Goal: Task Accomplishment & Management: Complete application form

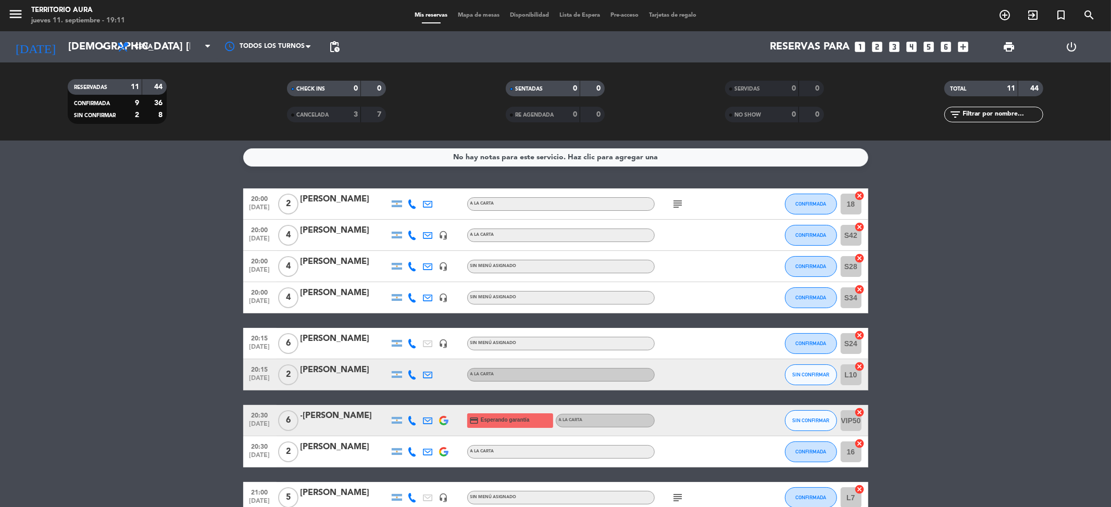
scroll to position [120, 0]
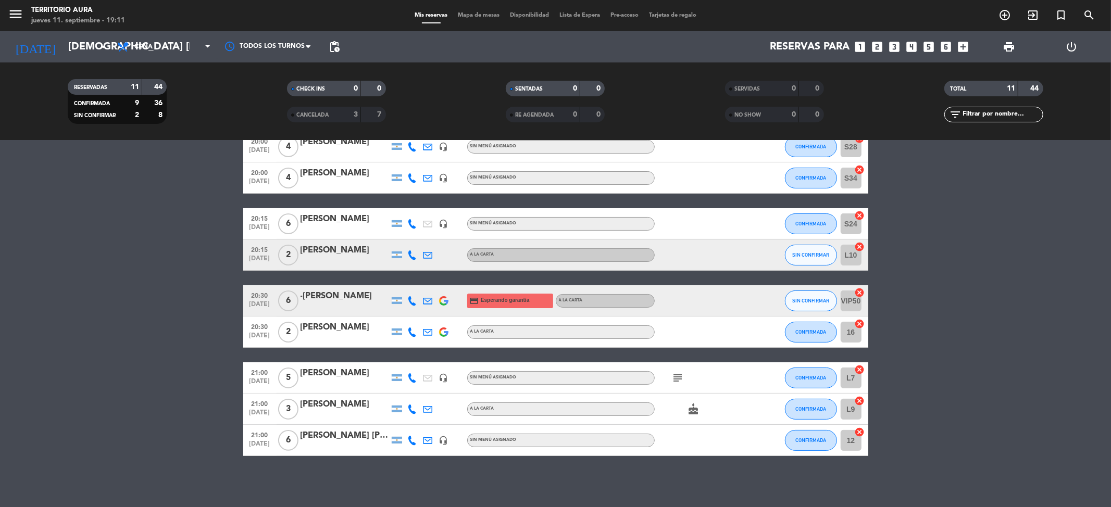
click at [468, 14] on span "Mapa de mesas" at bounding box center [479, 15] width 52 height 6
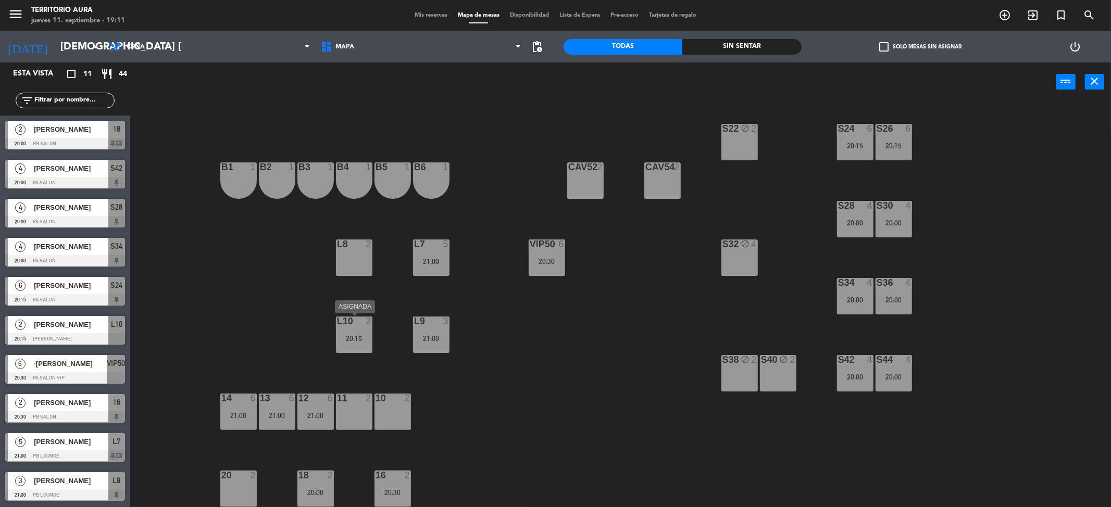
click at [348, 336] on div "20:15" at bounding box center [354, 338] width 36 height 7
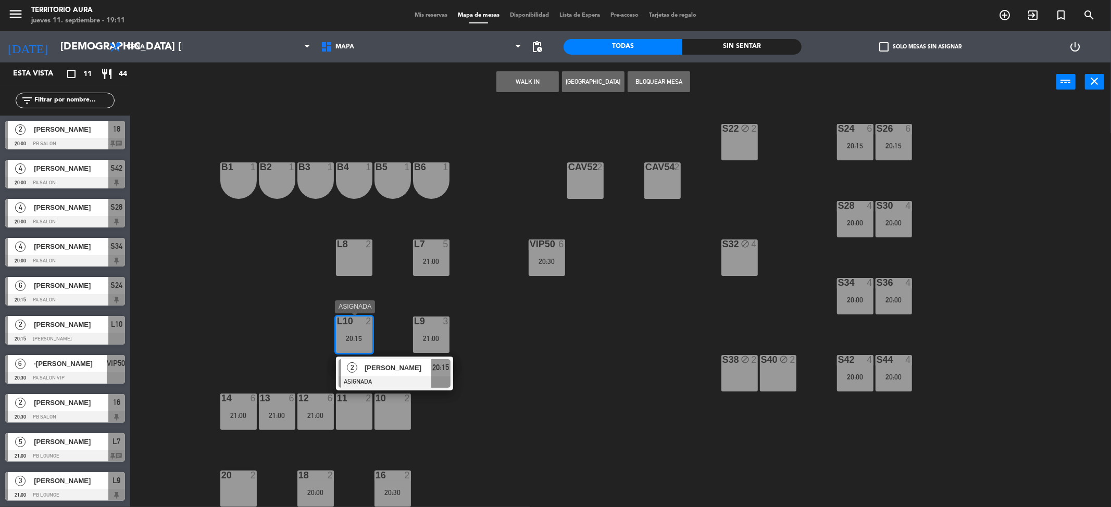
click at [390, 367] on span "[PERSON_NAME]" at bounding box center [398, 367] width 67 height 11
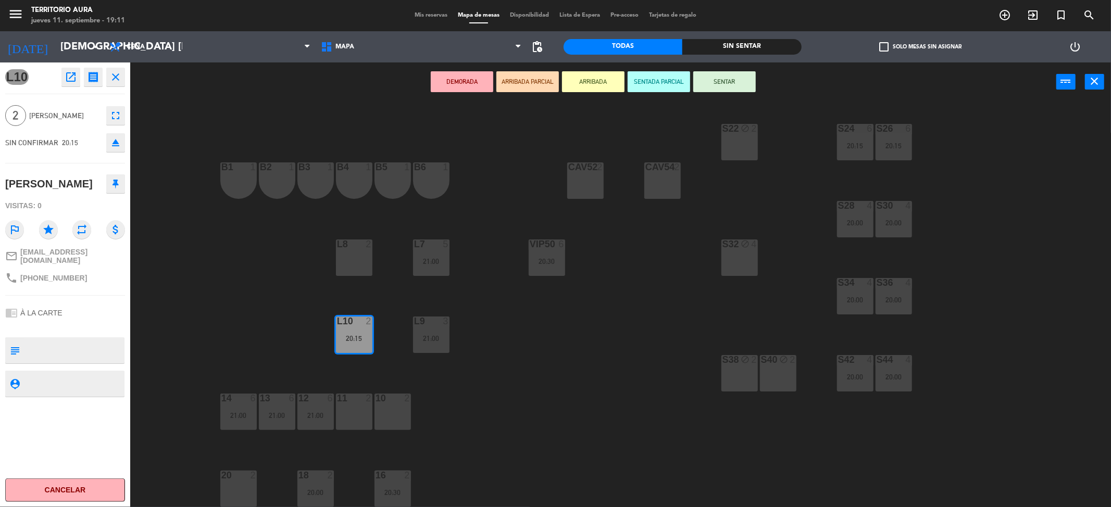
click at [232, 481] on div "20 2" at bounding box center [238, 489] width 36 height 36
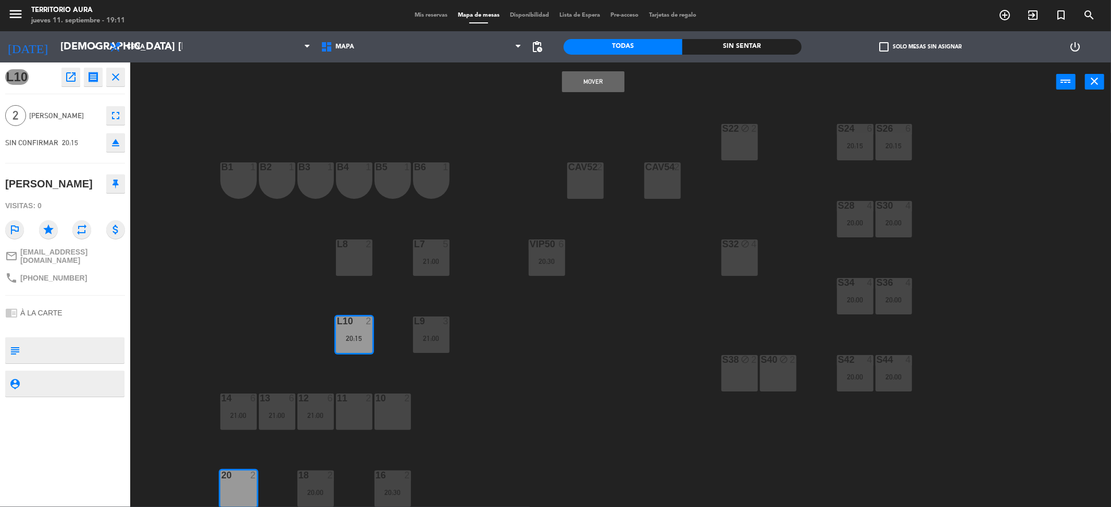
click at [585, 92] on button "Mover" at bounding box center [593, 81] width 62 height 21
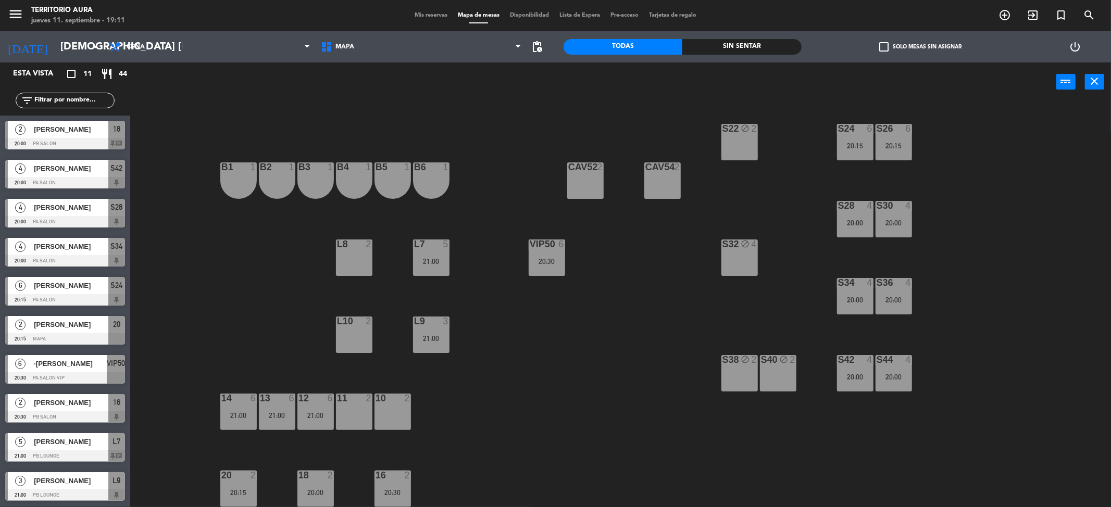
click at [542, 350] on div "S22 block 2 S24 6 20:15 S26 6 20:15 B3 1 B4 1 B5 1 B6 1 B1 1 B2 1 CAV52 2 CAV54…" at bounding box center [626, 308] width 970 height 406
click at [484, 390] on div "S22 block 2 S24 6 20:15 S26 6 20:15 B3 1 B4 1 B5 1 B6 1 B1 1 B2 1 CAV52 2 CAV54…" at bounding box center [626, 308] width 970 height 406
click at [434, 12] on span "Mis reservas" at bounding box center [430, 15] width 43 height 6
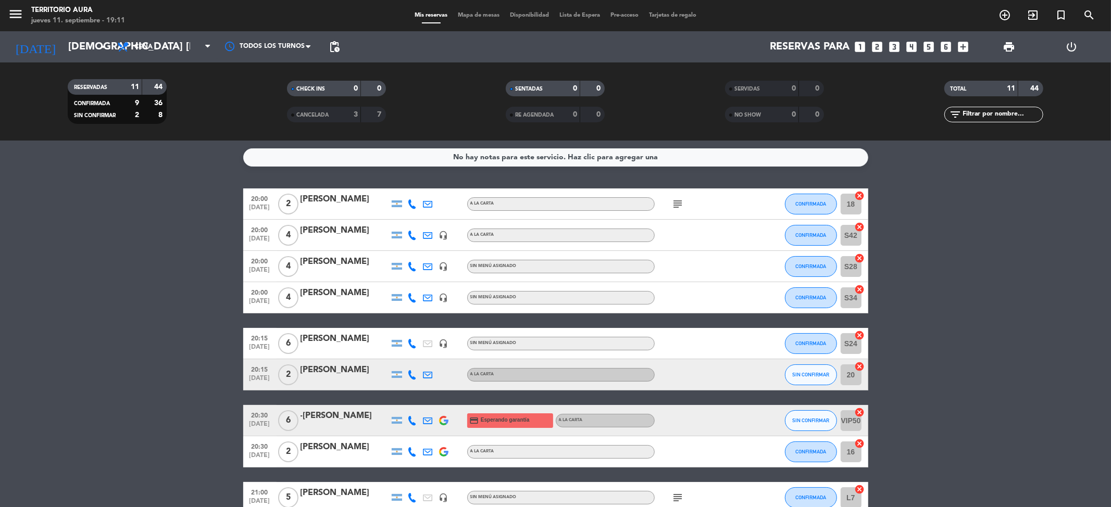
scroll to position [92, 0]
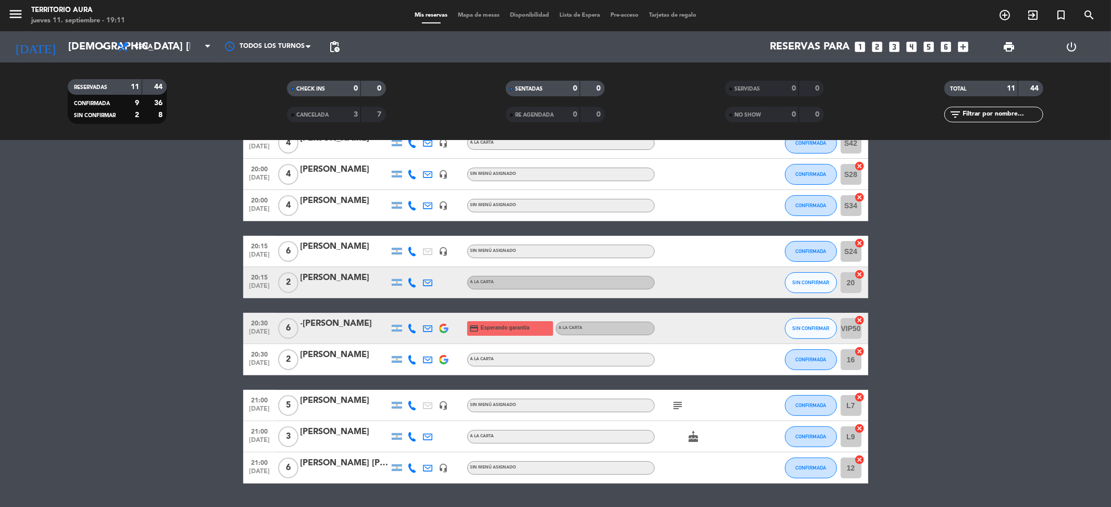
click at [415, 282] on icon at bounding box center [412, 282] width 9 height 9
click at [400, 265] on span "Copiar" at bounding box center [403, 264] width 22 height 11
click at [350, 278] on div "[PERSON_NAME]" at bounding box center [344, 278] width 89 height 14
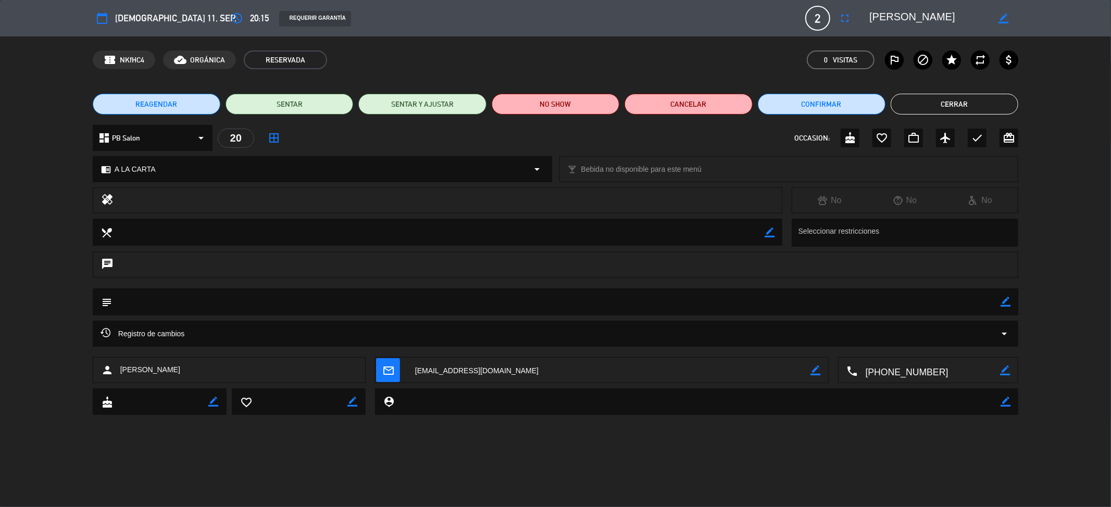
click at [927, 19] on textarea at bounding box center [928, 18] width 119 height 19
click at [952, 105] on button "Cerrar" at bounding box center [955, 104] width 128 height 21
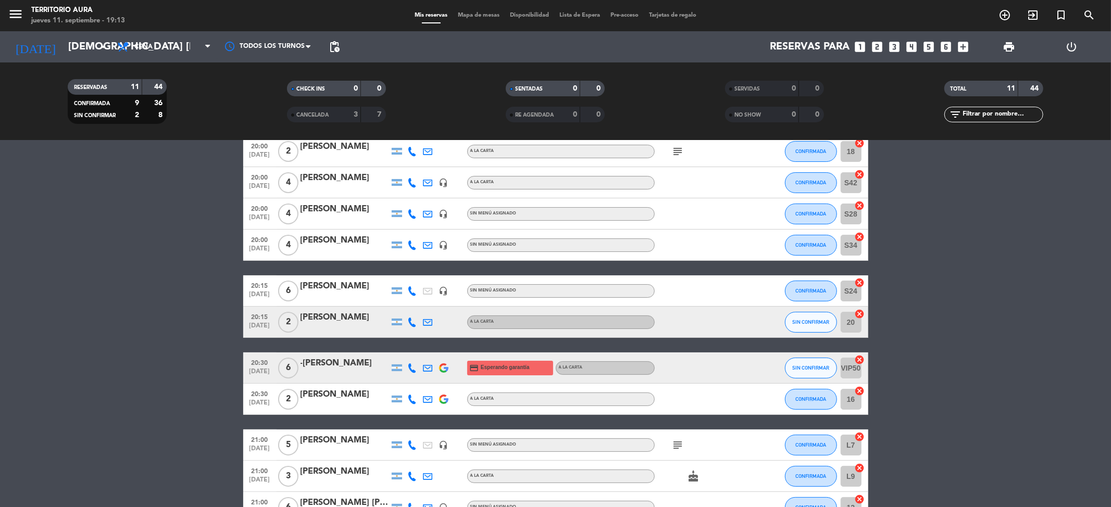
scroll to position [0, 0]
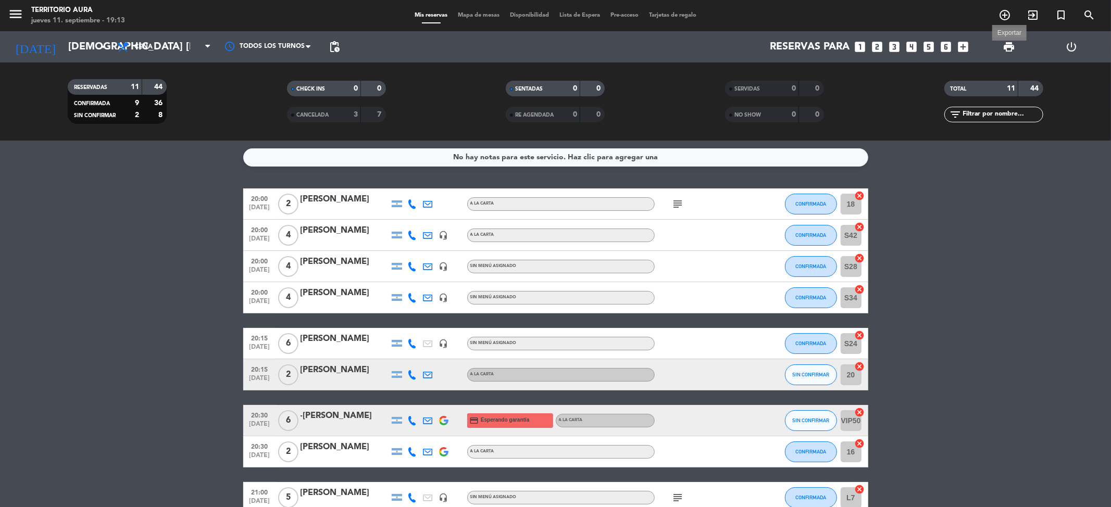
click at [1011, 51] on span "print" at bounding box center [1008, 47] width 12 height 12
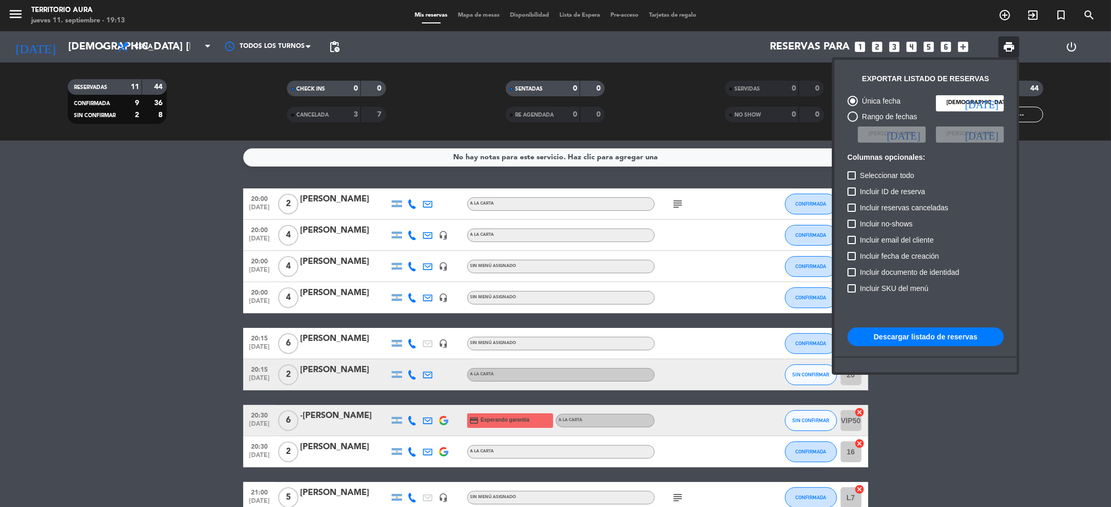
click at [931, 342] on button "Descargar listado de reservas" at bounding box center [925, 337] width 156 height 19
click at [128, 194] on div at bounding box center [555, 253] width 1111 height 507
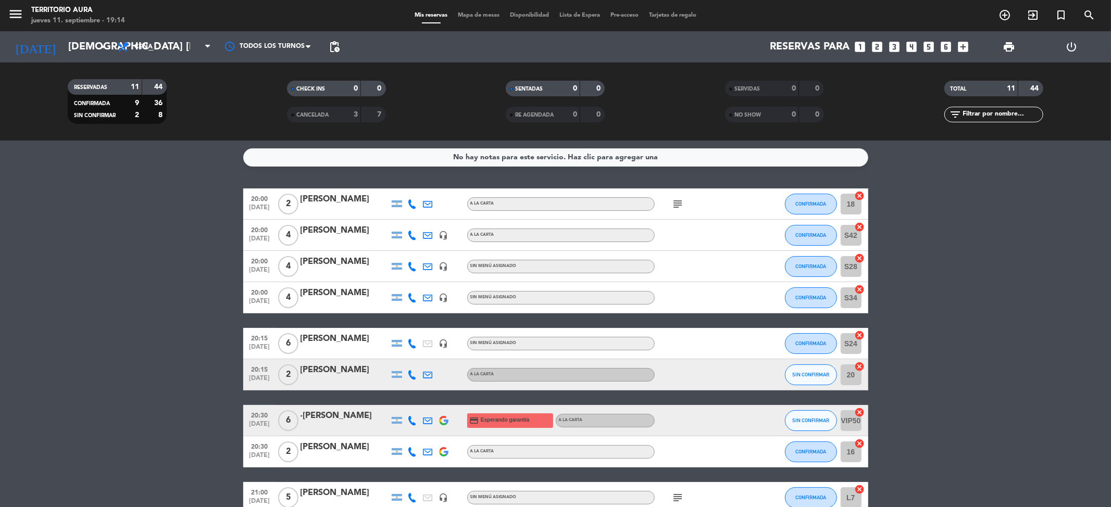
click at [458, 16] on span "Mapa de mesas" at bounding box center [479, 15] width 52 height 6
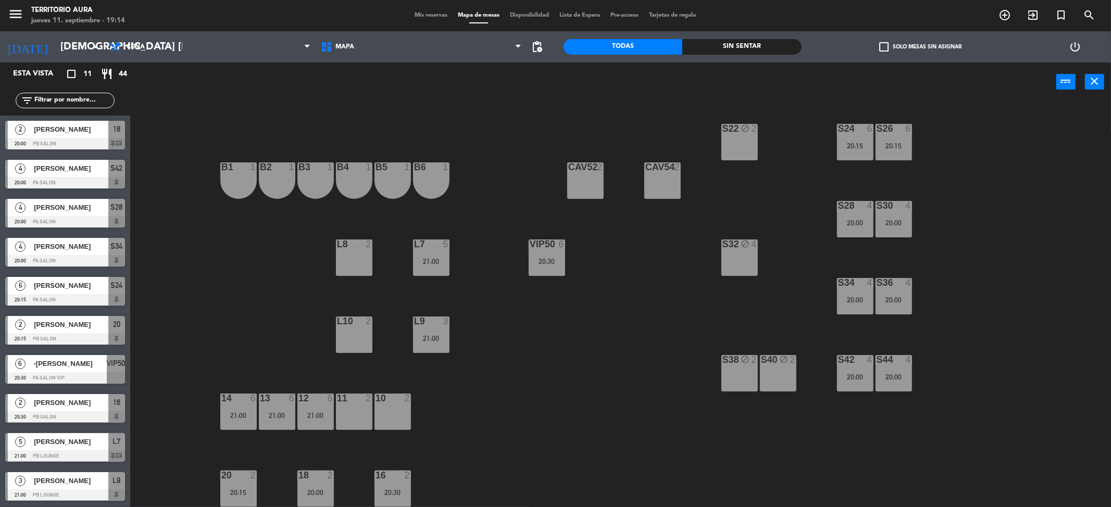
click at [495, 377] on div "S22 block 2 S24 6 20:15 S26 6 20:15 B3 1 B4 1 B5 1 B6 1 B1 1 B2 1 CAV52 2 CAV54…" at bounding box center [626, 308] width 970 height 406
click at [598, 379] on div "S22 block 2 S24 6 20:15 S26 6 20:15 B3 1 B4 1 B5 1 B6 1 B1 1 B2 1 CAV52 2 CAV54…" at bounding box center [626, 308] width 970 height 406
click at [587, 422] on div "S22 block 2 S24 6 20:15 S26 6 20:15 B3 1 B4 1 B5 1 B6 1 B1 1 B2 1 CAV52 2 CAV54…" at bounding box center [626, 308] width 970 height 406
click at [434, 14] on span "Mis reservas" at bounding box center [430, 15] width 43 height 6
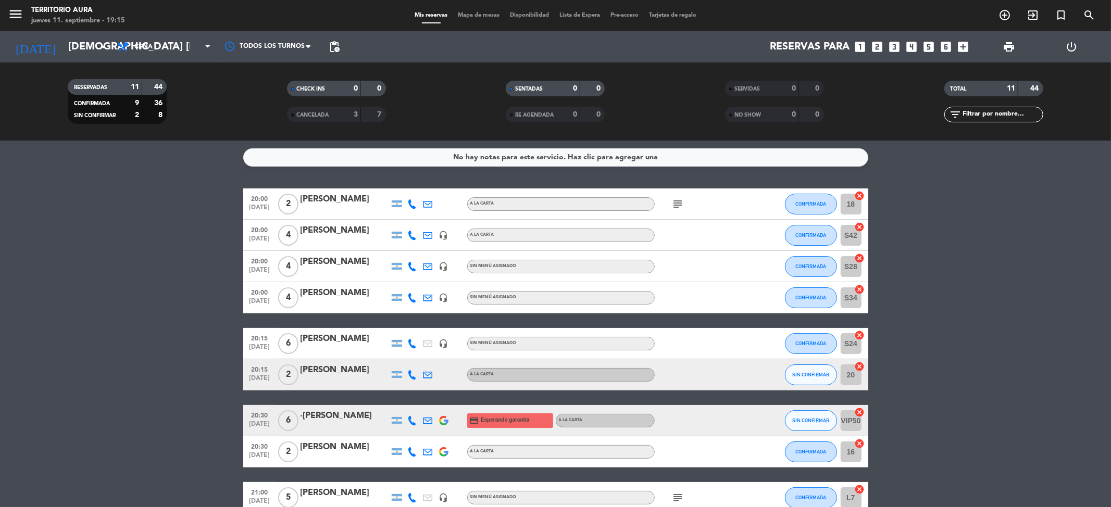
click at [329, 236] on div "[PERSON_NAME]" at bounding box center [344, 231] width 89 height 14
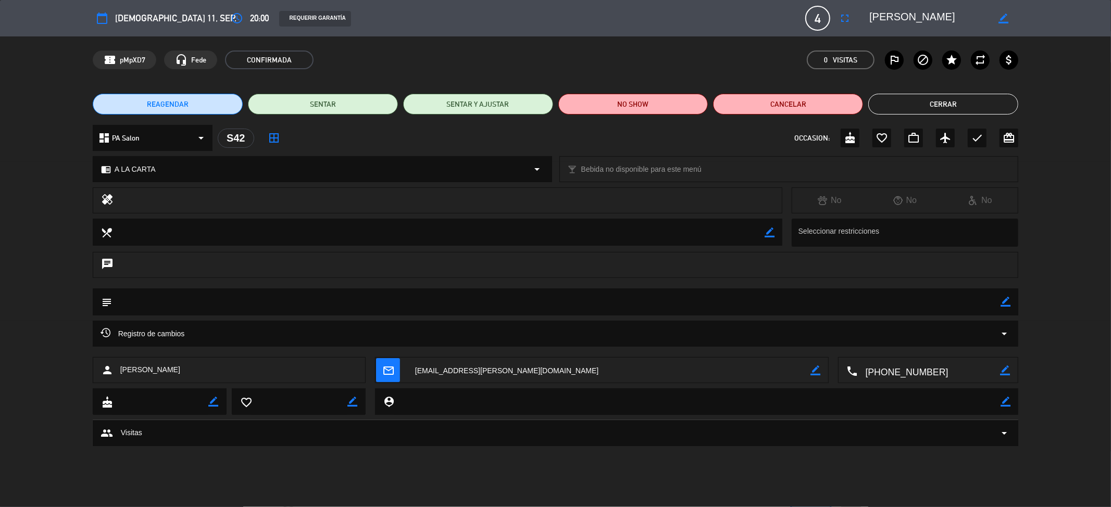
click at [871, 13] on textarea at bounding box center [928, 18] width 119 height 19
click at [871, 15] on textarea at bounding box center [928, 18] width 119 height 19
click at [873, 15] on textarea at bounding box center [928, 18] width 119 height 19
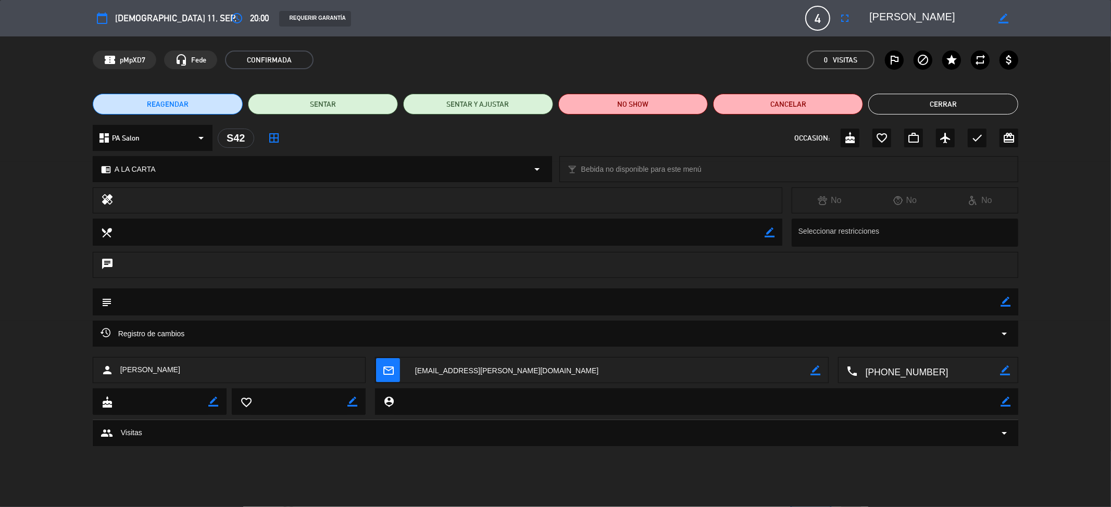
click at [873, 15] on textarea at bounding box center [928, 18] width 119 height 19
click at [927, 105] on button "Cerrar" at bounding box center [943, 104] width 150 height 21
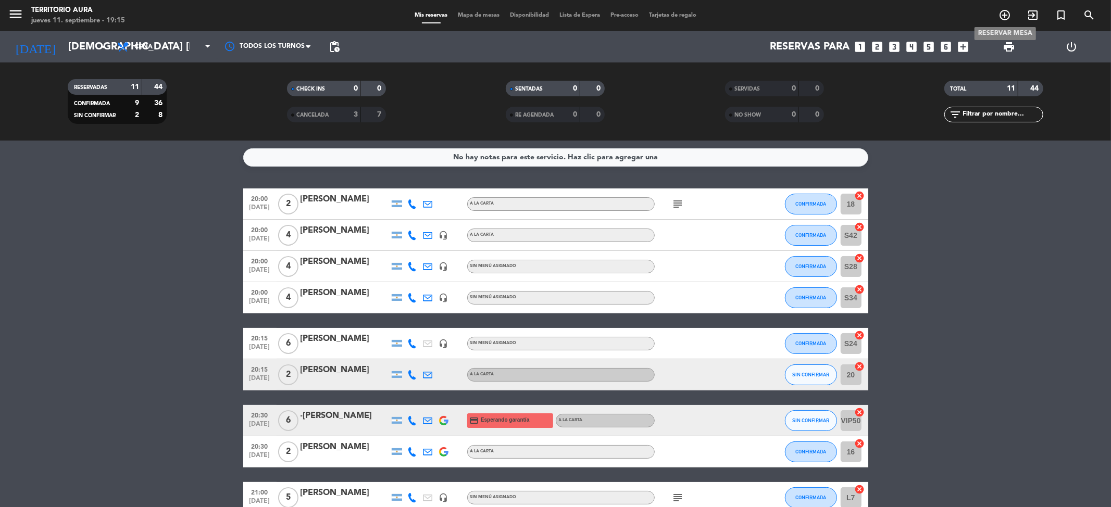
click at [1005, 17] on icon "add_circle_outline" at bounding box center [1004, 15] width 12 height 12
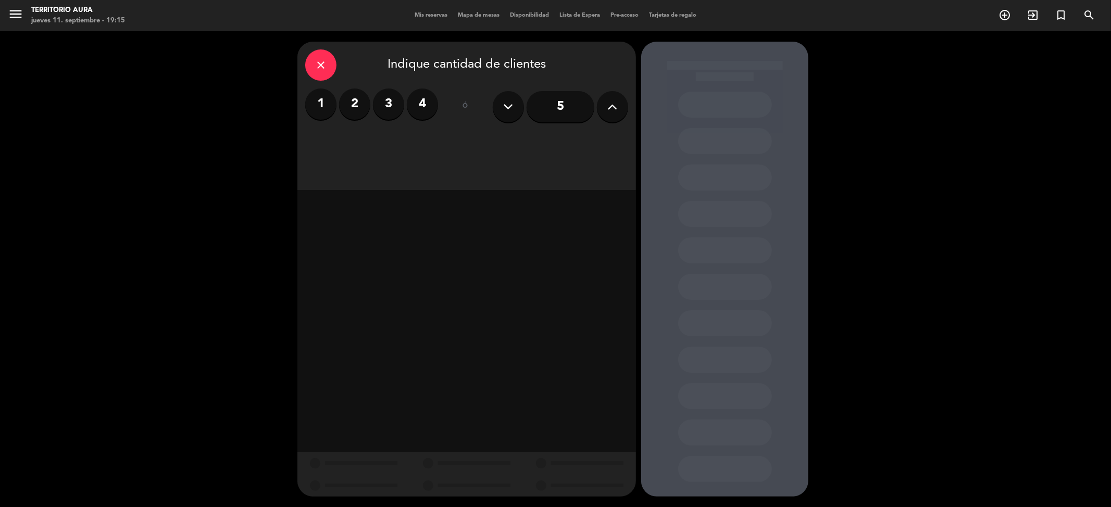
click at [362, 110] on label "2" at bounding box center [354, 104] width 31 height 31
click at [532, 144] on div "Cena" at bounding box center [548, 142] width 160 height 21
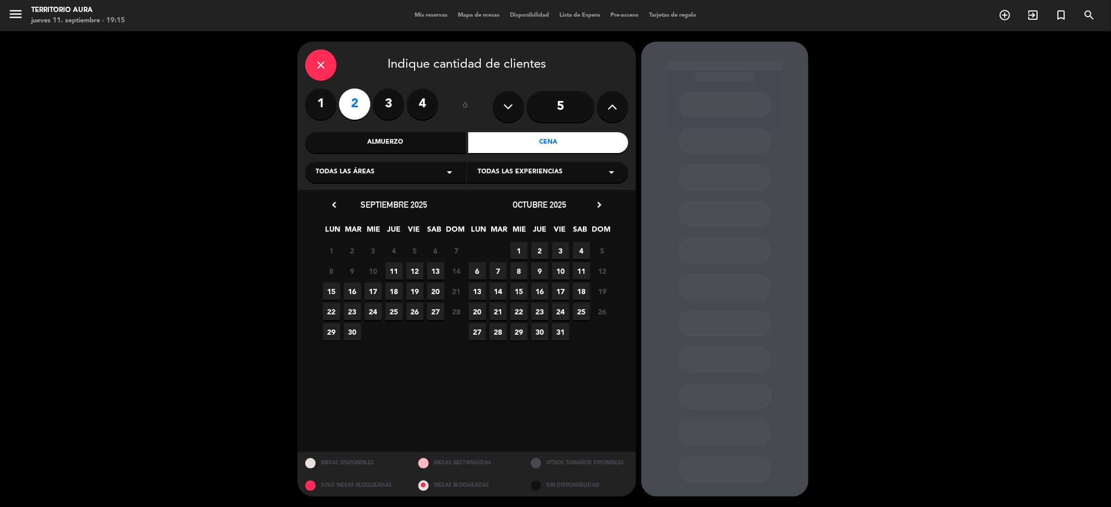
click at [396, 267] on span "11" at bounding box center [393, 270] width 17 height 17
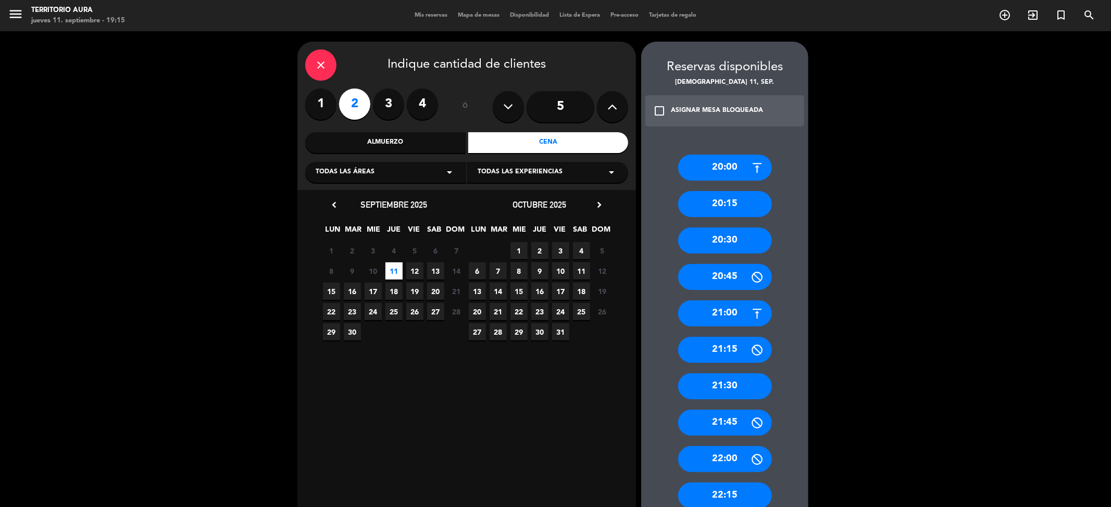
click at [709, 168] on div "20:00" at bounding box center [725, 168] width 94 height 26
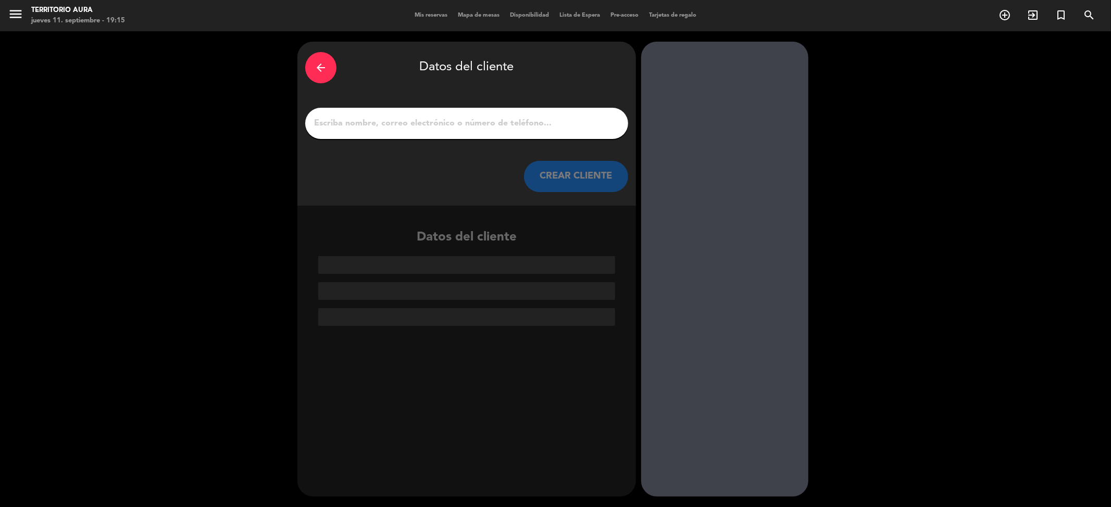
click at [497, 132] on div at bounding box center [466, 123] width 323 height 31
click at [494, 126] on input "1" at bounding box center [466, 123] width 307 height 15
paste input "[PERSON_NAME]"
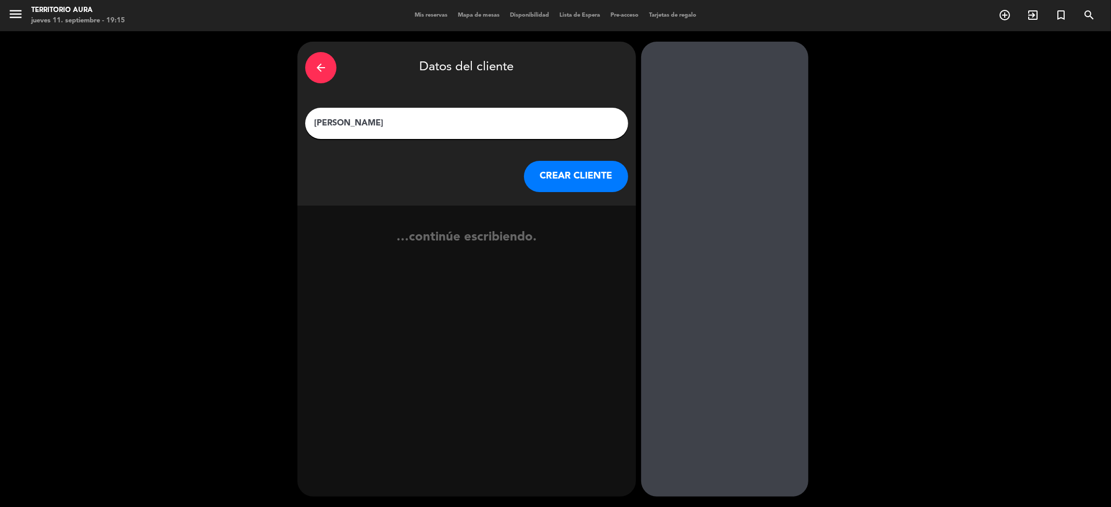
type input "[PERSON_NAME]"
click at [562, 166] on button "CREAR CLIENTE" at bounding box center [576, 176] width 104 height 31
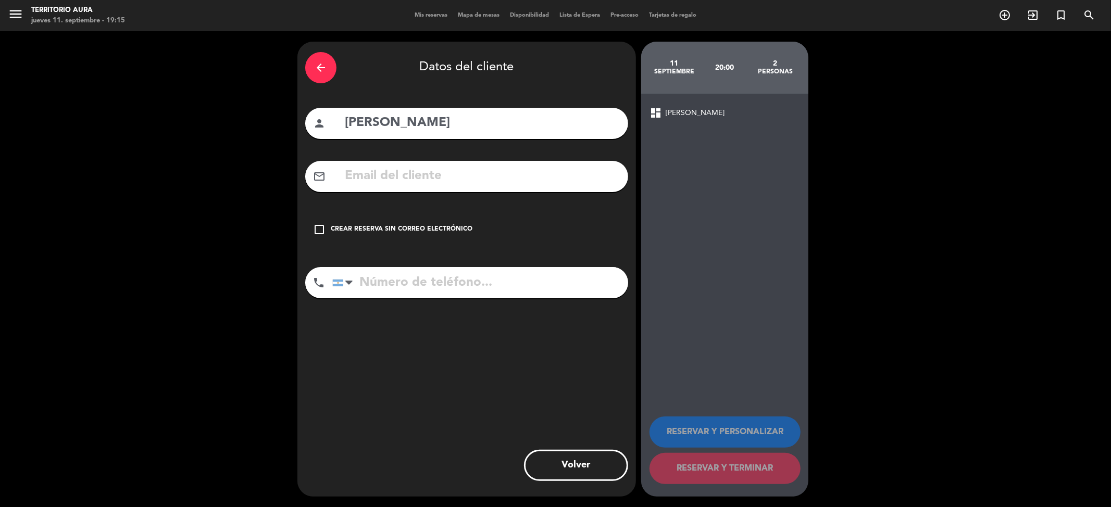
click at [453, 228] on div "Crear reserva sin correo electrónico" at bounding box center [402, 229] width 142 height 10
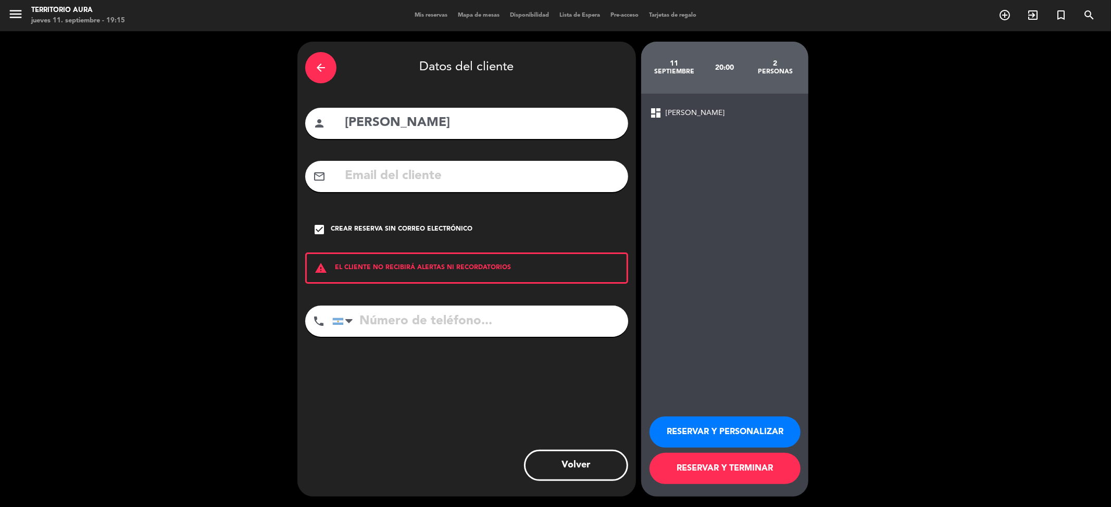
click at [707, 438] on button "RESERVAR Y PERSONALIZAR" at bounding box center [724, 432] width 151 height 31
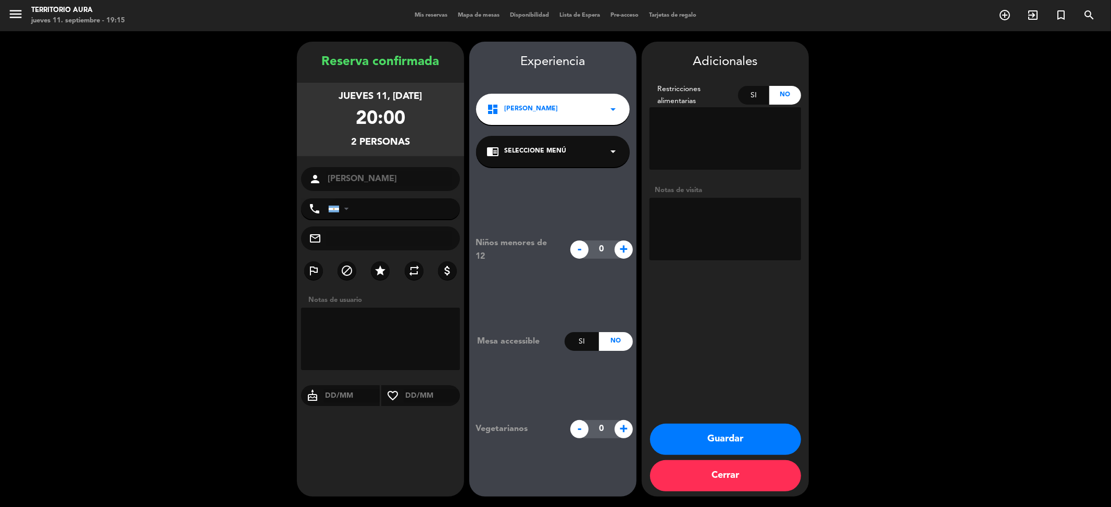
click at [711, 438] on button "Guardar" at bounding box center [725, 439] width 151 height 31
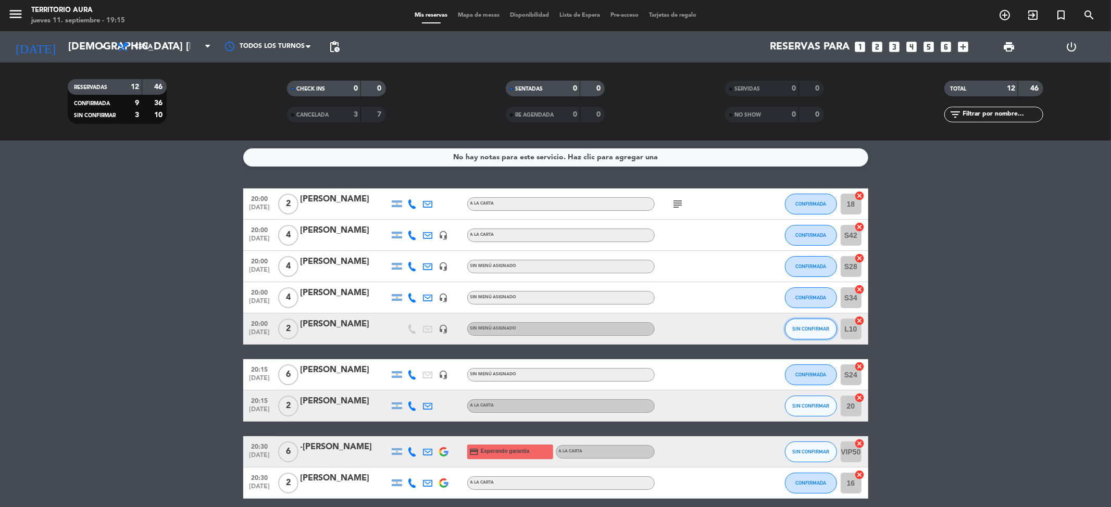
click at [795, 328] on span "SIN CONFIRMAR" at bounding box center [810, 329] width 37 height 6
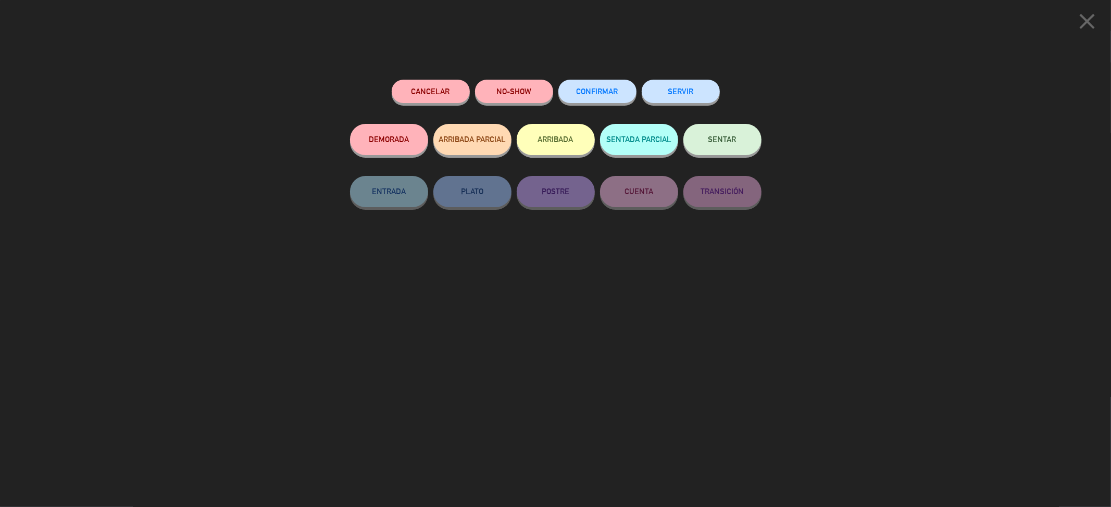
click at [619, 96] on button "CONFIRMAR" at bounding box center [597, 91] width 78 height 23
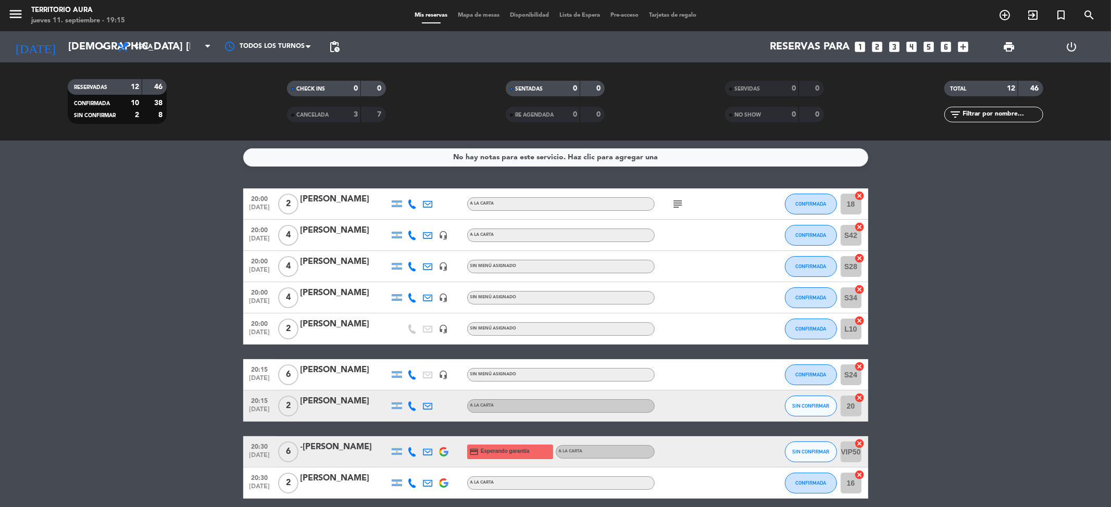
click at [459, 18] on span "Mapa de mesas" at bounding box center [479, 15] width 52 height 6
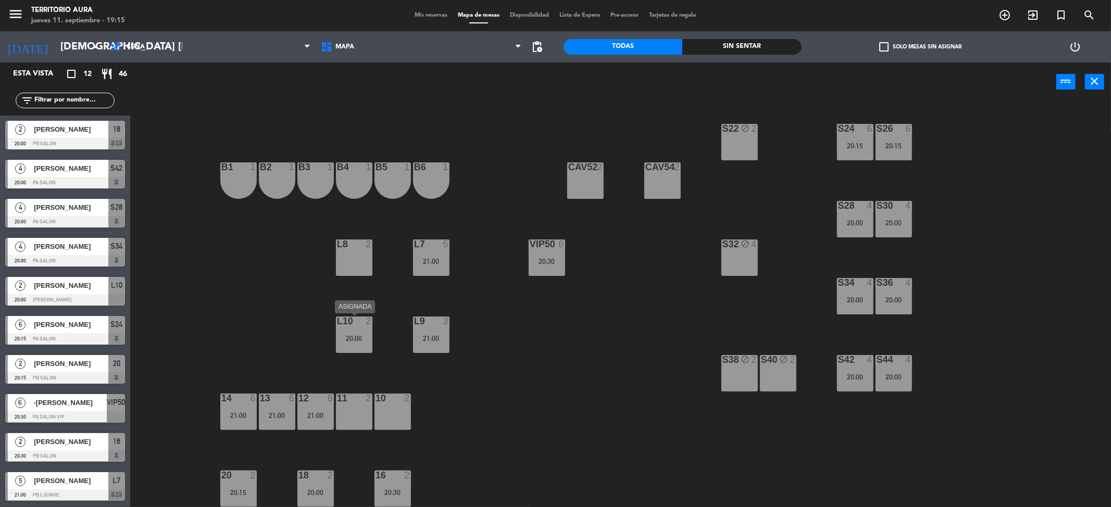
click at [350, 340] on div "20:00" at bounding box center [354, 338] width 36 height 7
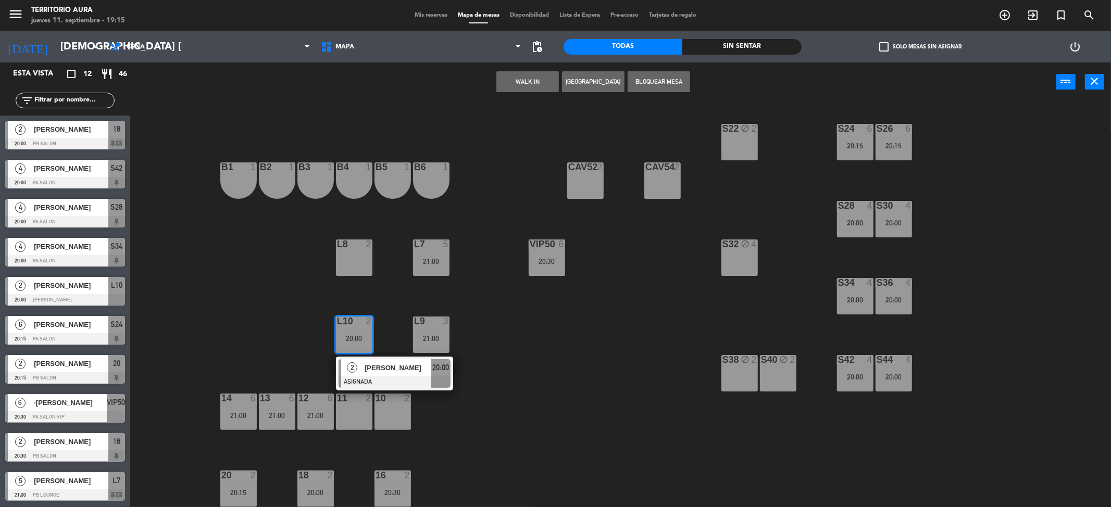
click at [730, 251] on div "S32 block 4" at bounding box center [739, 258] width 36 height 36
click at [348, 340] on div "20:00" at bounding box center [354, 338] width 36 height 7
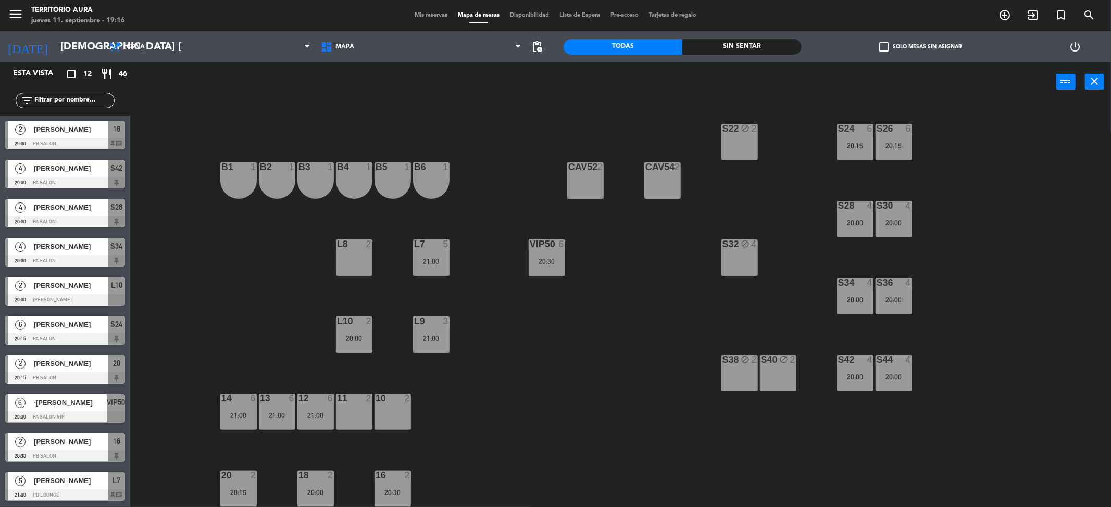
click at [726, 261] on div "S32 block 4" at bounding box center [739, 258] width 36 height 36
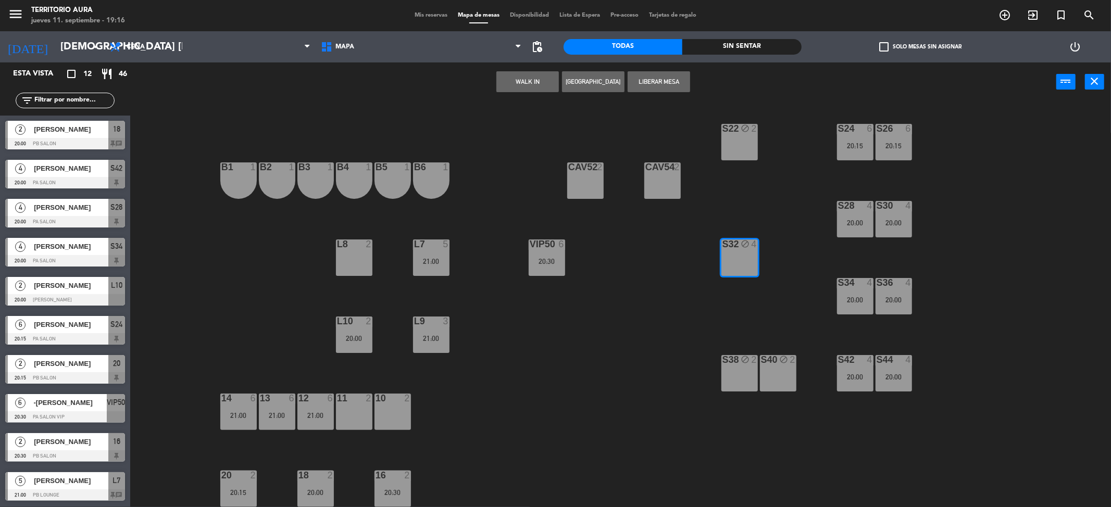
click at [673, 84] on button "Liberar Mesa" at bounding box center [659, 81] width 62 height 21
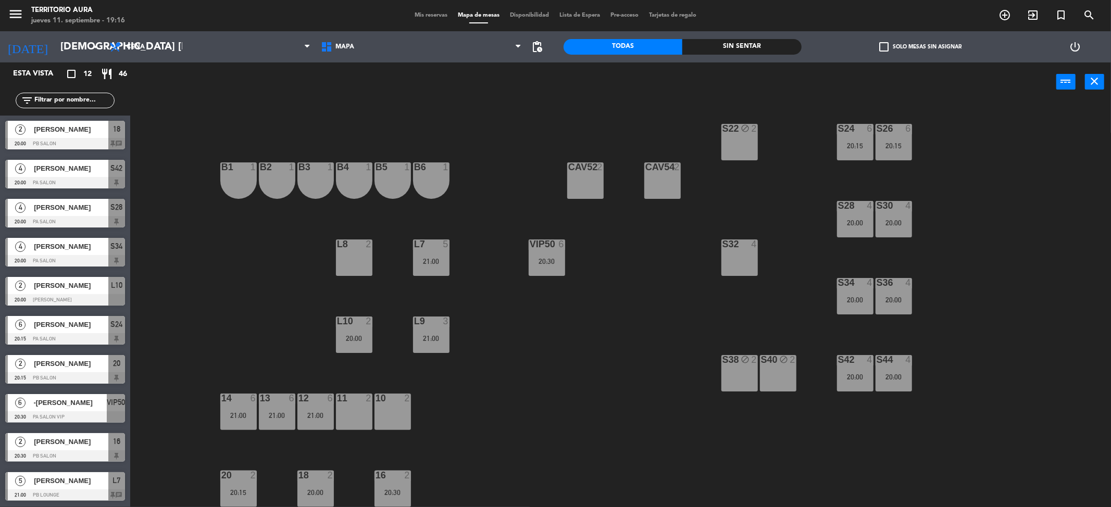
click at [346, 324] on div at bounding box center [353, 321] width 17 height 9
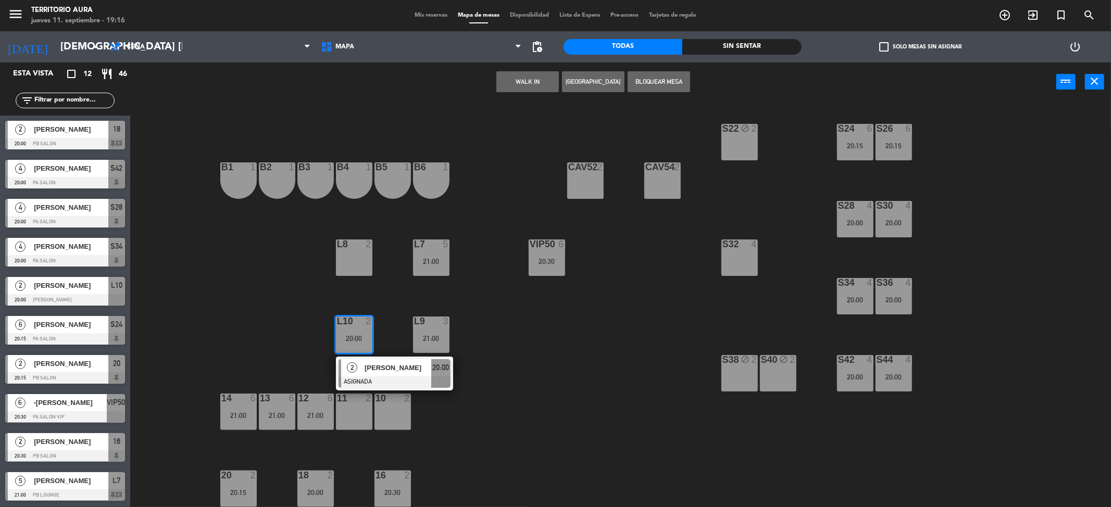
click at [735, 254] on div "S32 4" at bounding box center [739, 258] width 36 height 36
click at [571, 76] on button "Mover" at bounding box center [560, 81] width 62 height 21
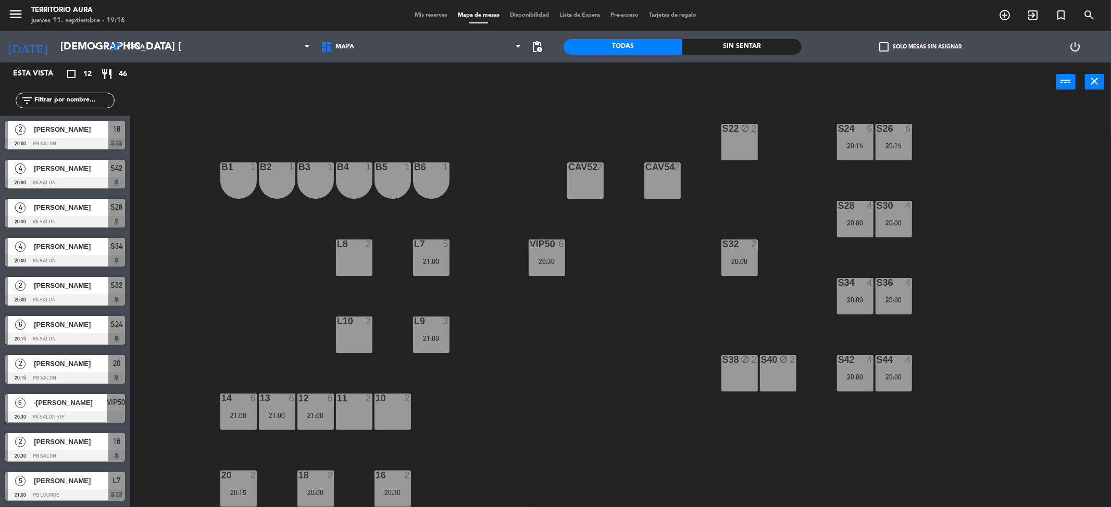
click at [431, 13] on span "Mis reservas" at bounding box center [430, 15] width 43 height 6
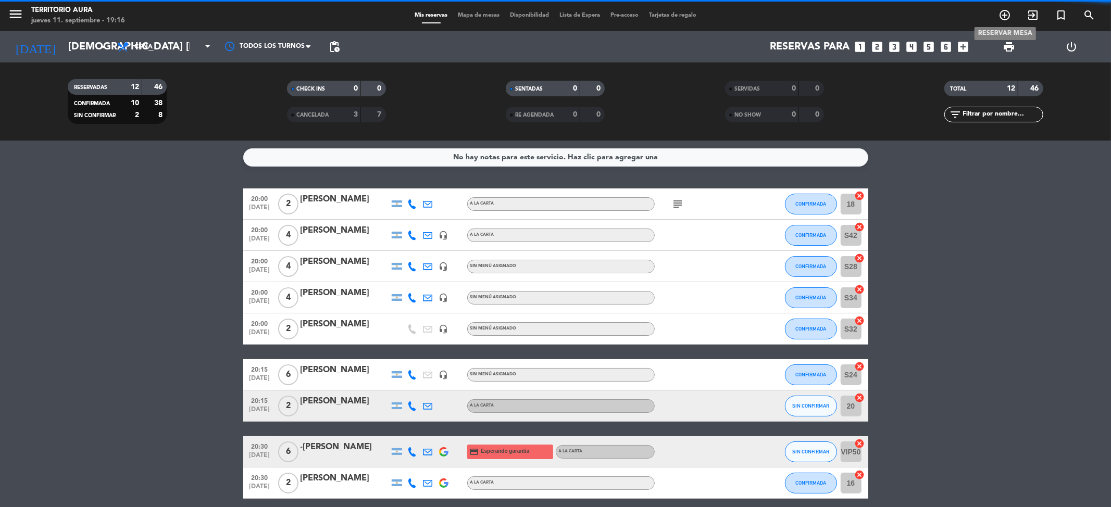
click at [1002, 14] on icon "add_circle_outline" at bounding box center [1004, 15] width 12 height 12
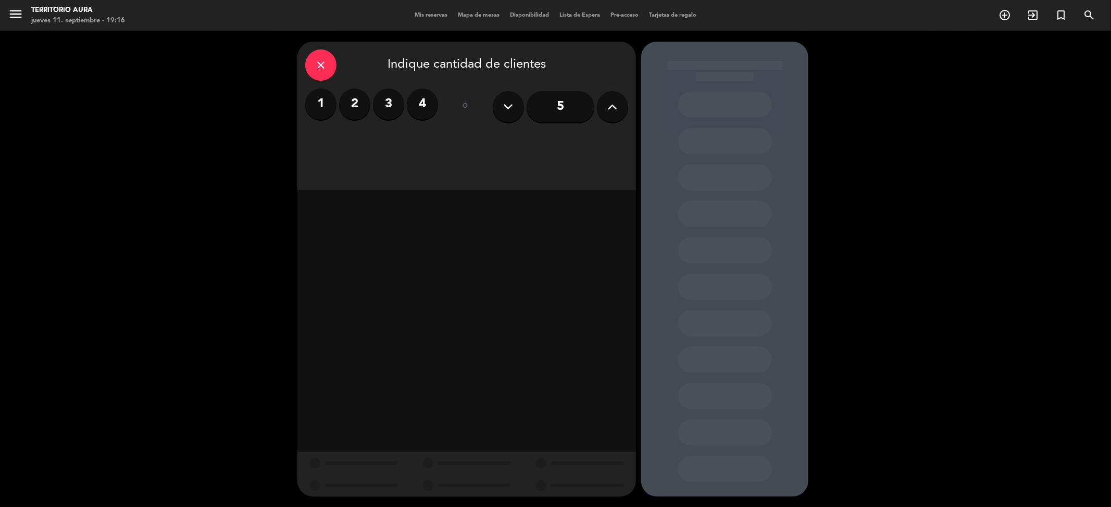
click at [390, 105] on label "3" at bounding box center [388, 104] width 31 height 31
click at [551, 141] on div "Cena" at bounding box center [548, 142] width 160 height 21
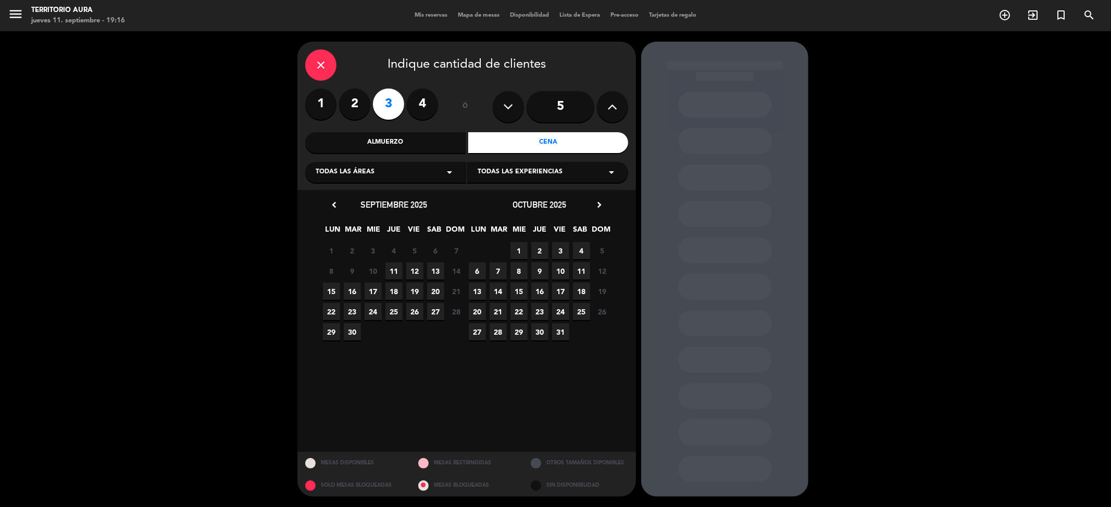
click at [394, 269] on span "11" at bounding box center [393, 270] width 17 height 17
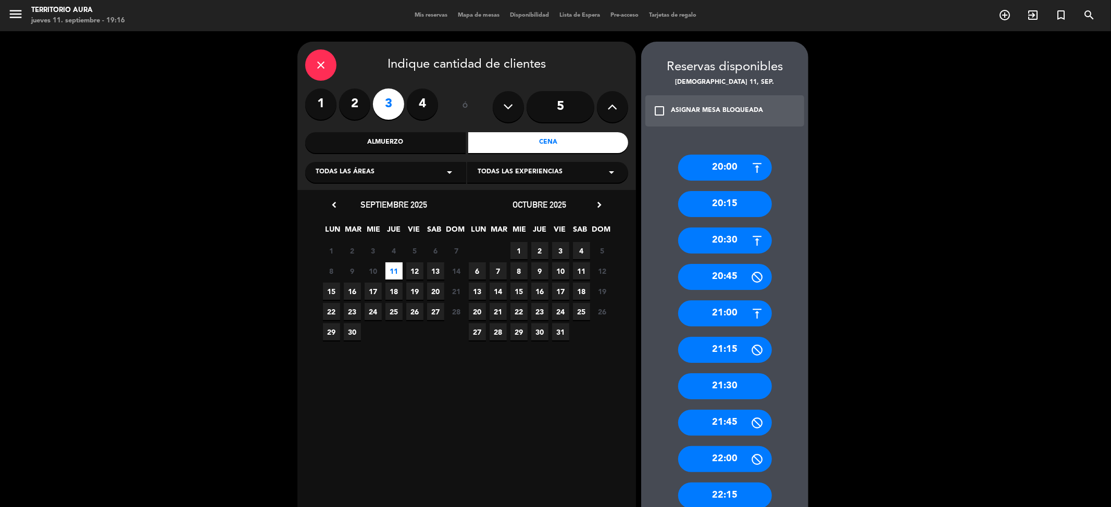
scroll to position [92, 0]
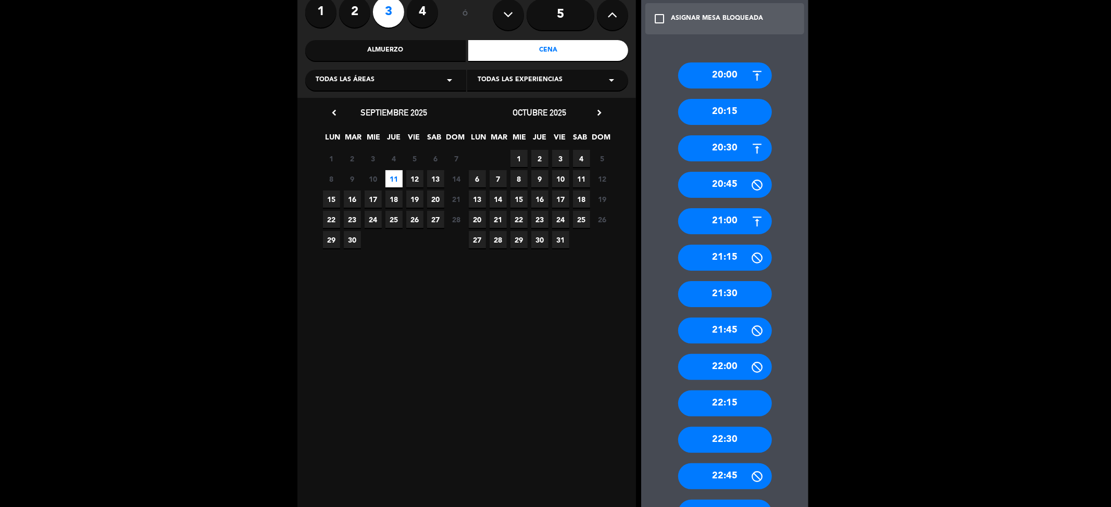
click at [704, 220] on div "21:00" at bounding box center [725, 221] width 94 height 26
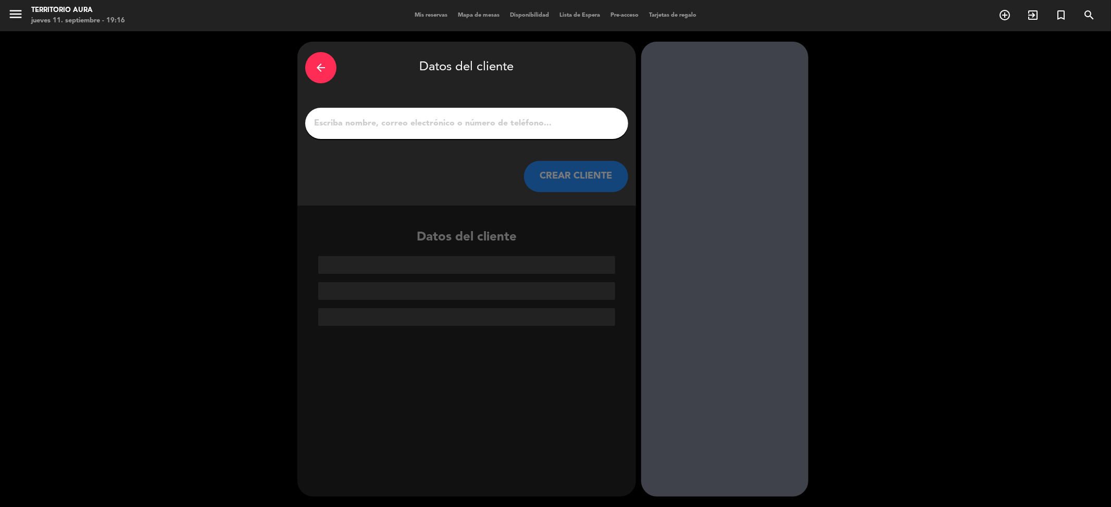
scroll to position [0, 0]
click at [444, 117] on input "1" at bounding box center [466, 123] width 307 height 15
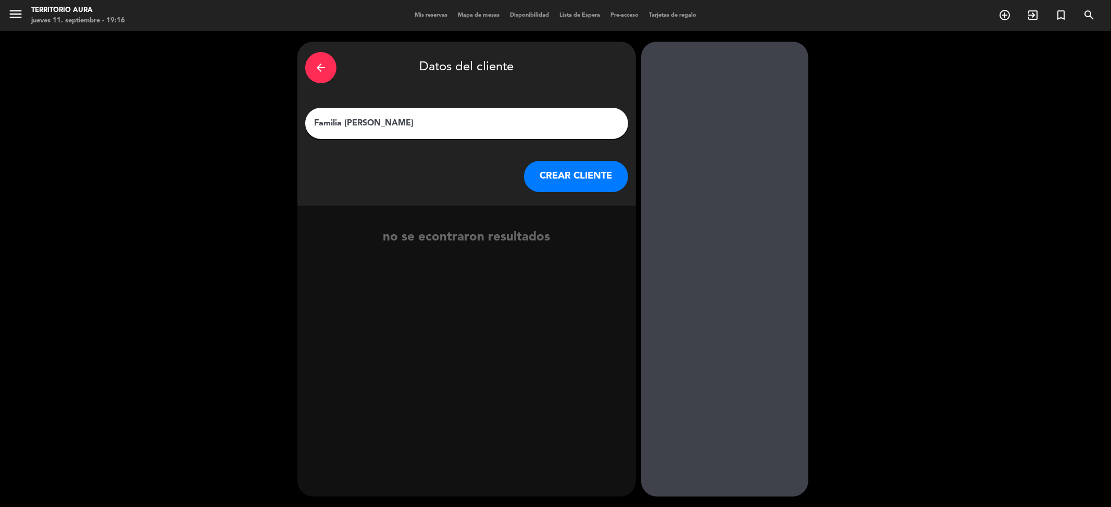
type input "Familia [PERSON_NAME]"
click at [556, 171] on button "CREAR CLIENTE" at bounding box center [576, 176] width 104 height 31
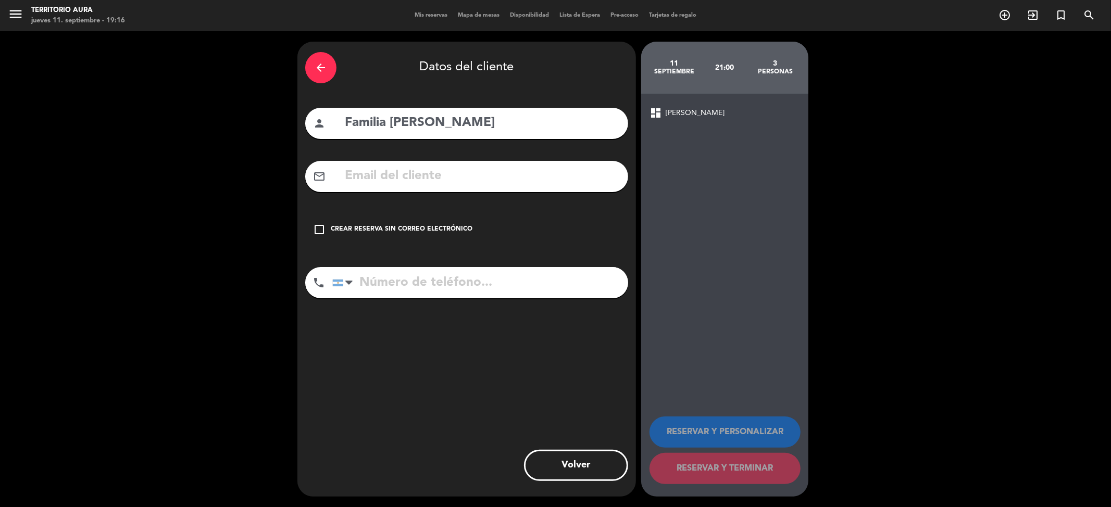
click at [430, 225] on div "Crear reserva sin correo electrónico" at bounding box center [402, 229] width 142 height 10
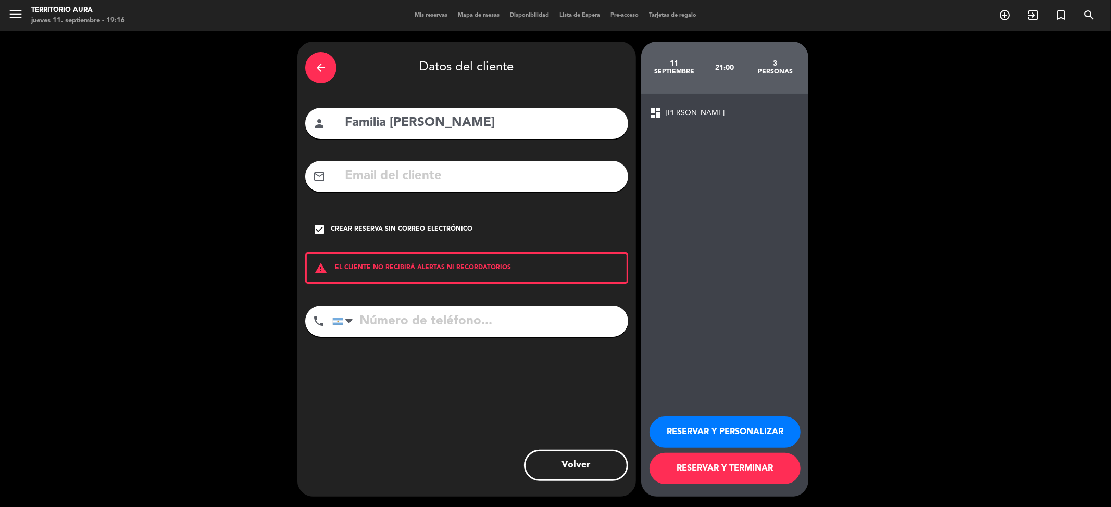
click at [742, 426] on button "RESERVAR Y PERSONALIZAR" at bounding box center [724, 432] width 151 height 31
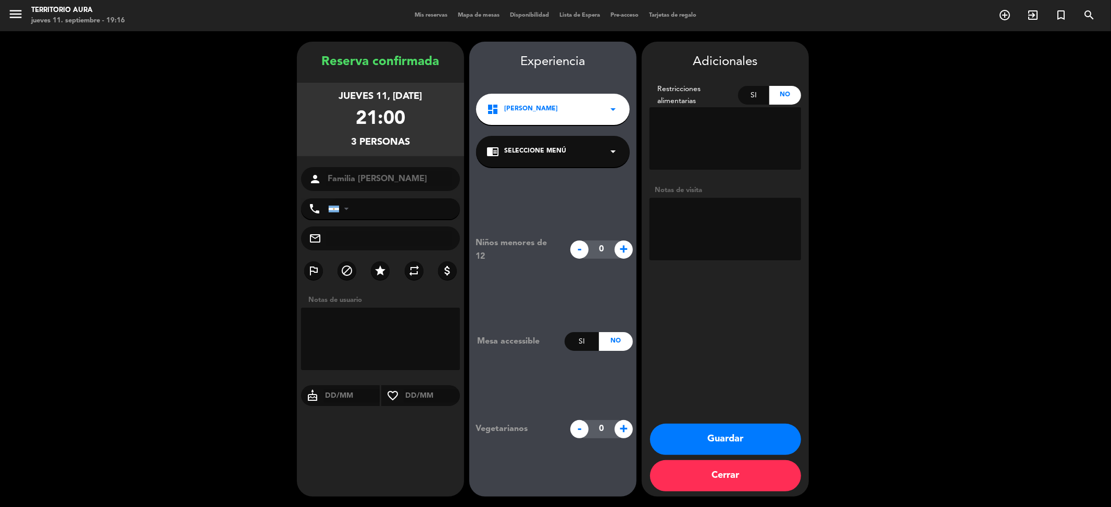
click at [730, 444] on button "Guardar" at bounding box center [725, 439] width 151 height 31
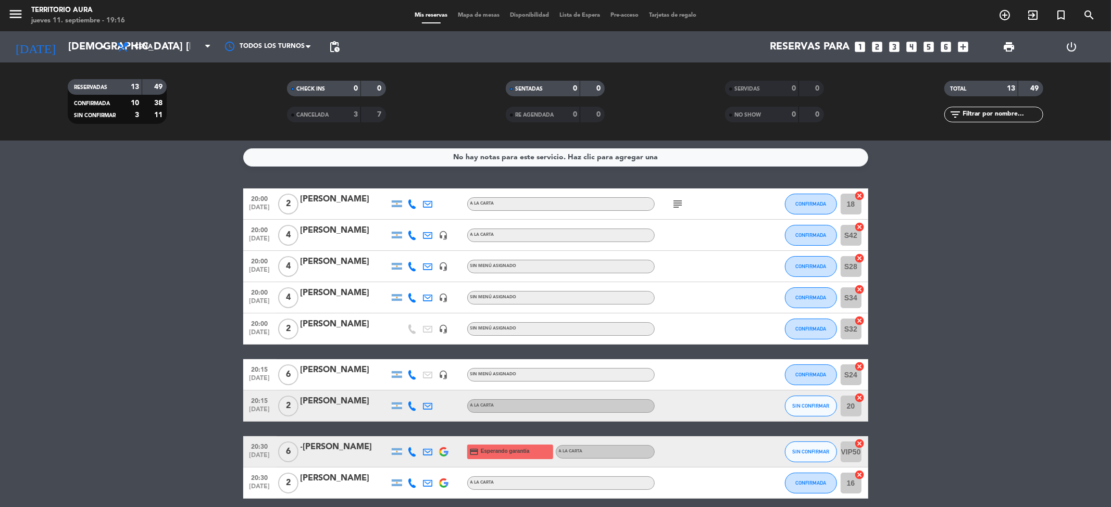
click at [488, 9] on div "menu TERRITORIO AURA jueves 11. septiembre - 19:16 Mis reservas Mapa de mesas D…" at bounding box center [555, 15] width 1111 height 31
click at [485, 12] on span "Mapa de mesas" at bounding box center [479, 15] width 52 height 6
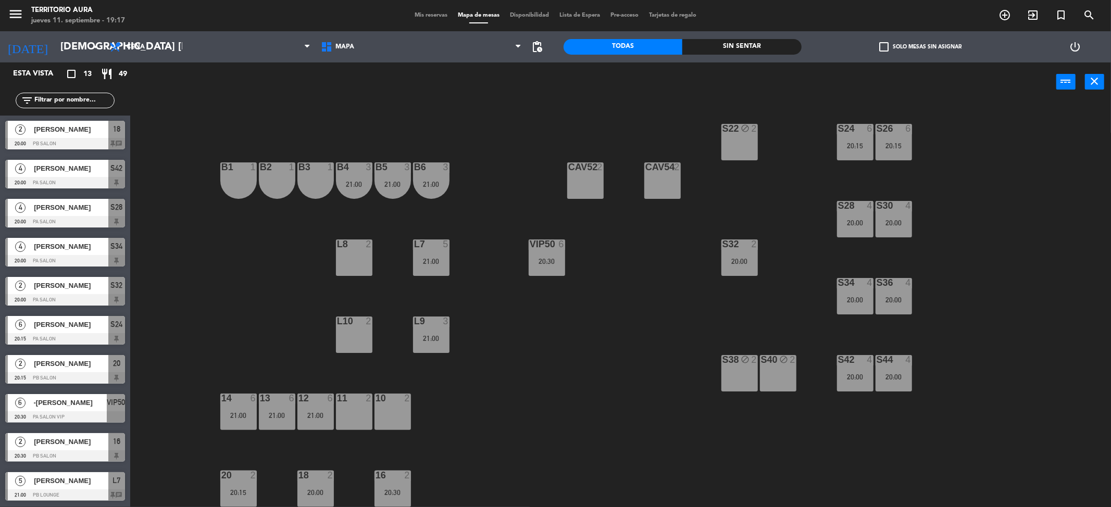
click at [423, 12] on span "Mis reservas" at bounding box center [430, 15] width 43 height 6
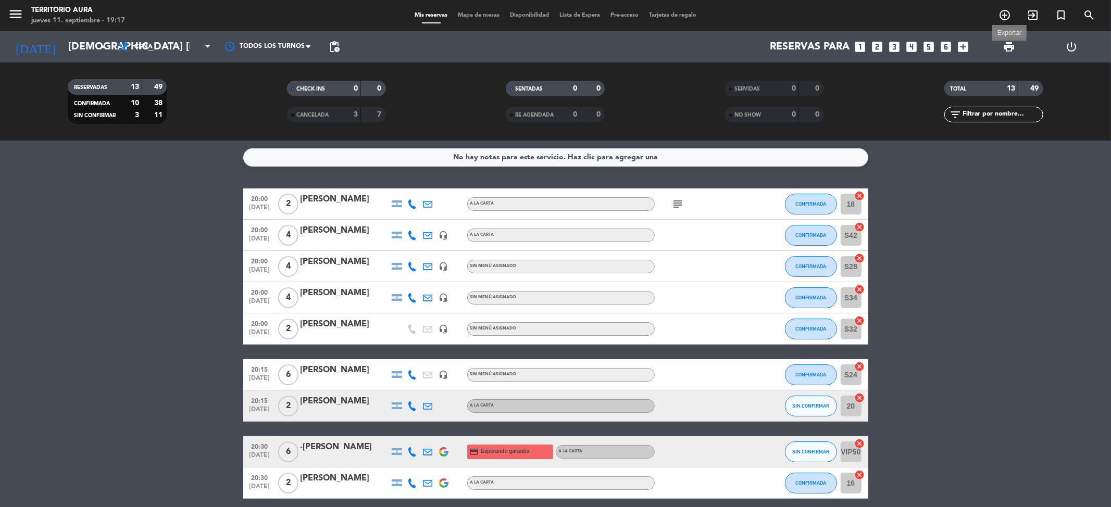
click at [1009, 42] on span "print" at bounding box center [1008, 47] width 12 height 12
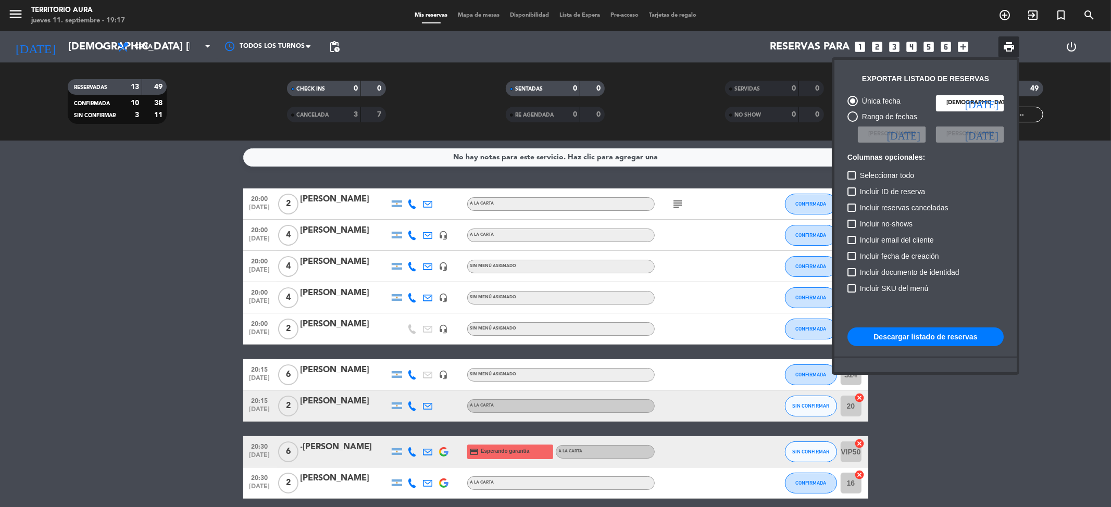
click at [979, 334] on button "Descargar listado de reservas" at bounding box center [925, 337] width 156 height 19
click at [316, 466] on div at bounding box center [555, 253] width 1111 height 507
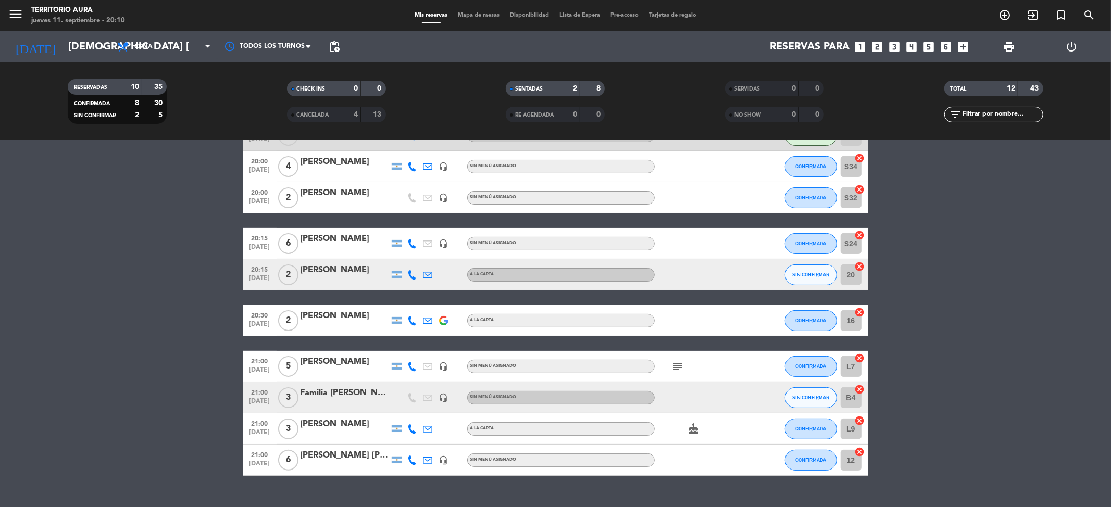
scroll to position [151, 0]
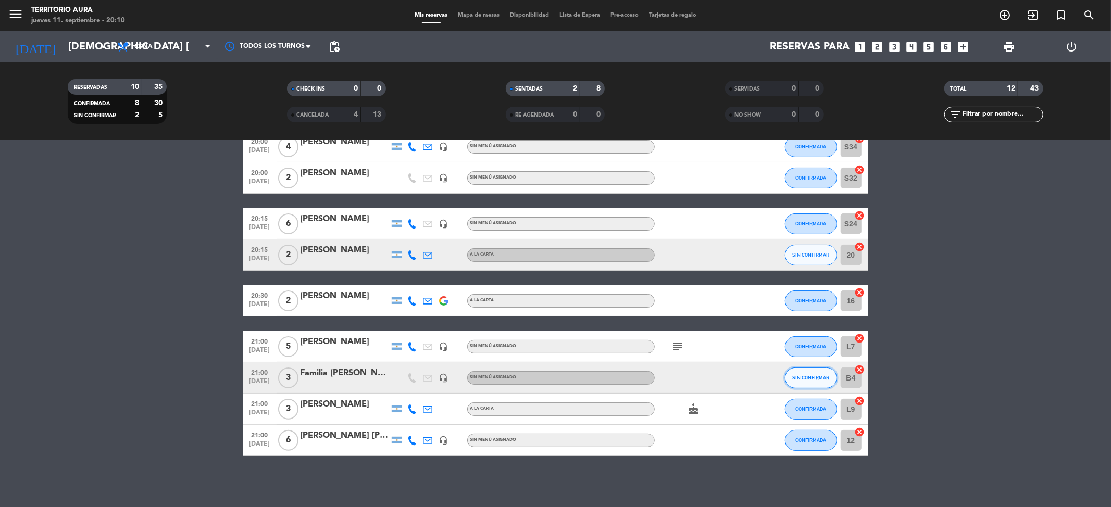
click at [800, 375] on span "SIN CONFIRMAR" at bounding box center [810, 378] width 37 height 6
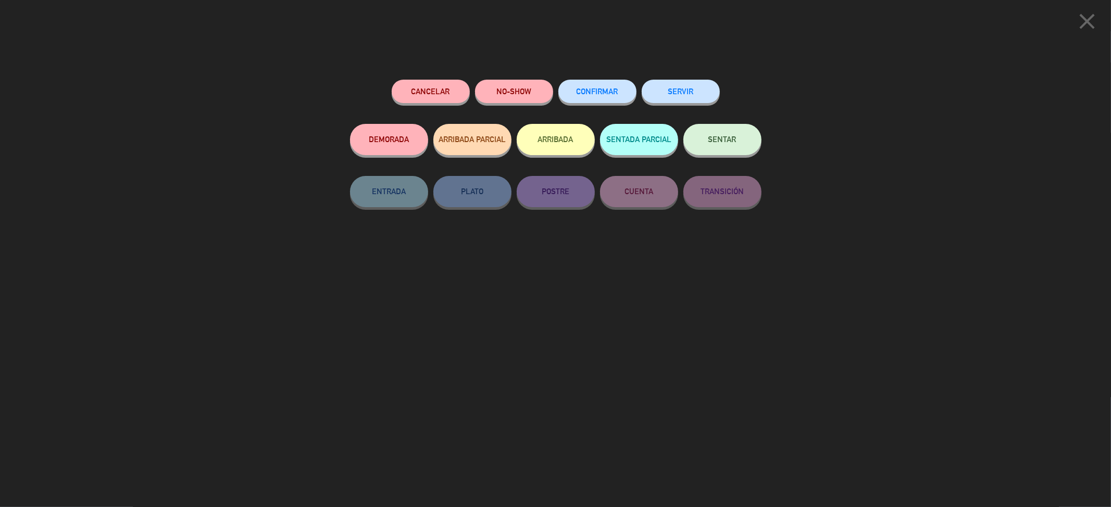
click at [591, 92] on span "CONFIRMAR" at bounding box center [597, 91] width 42 height 9
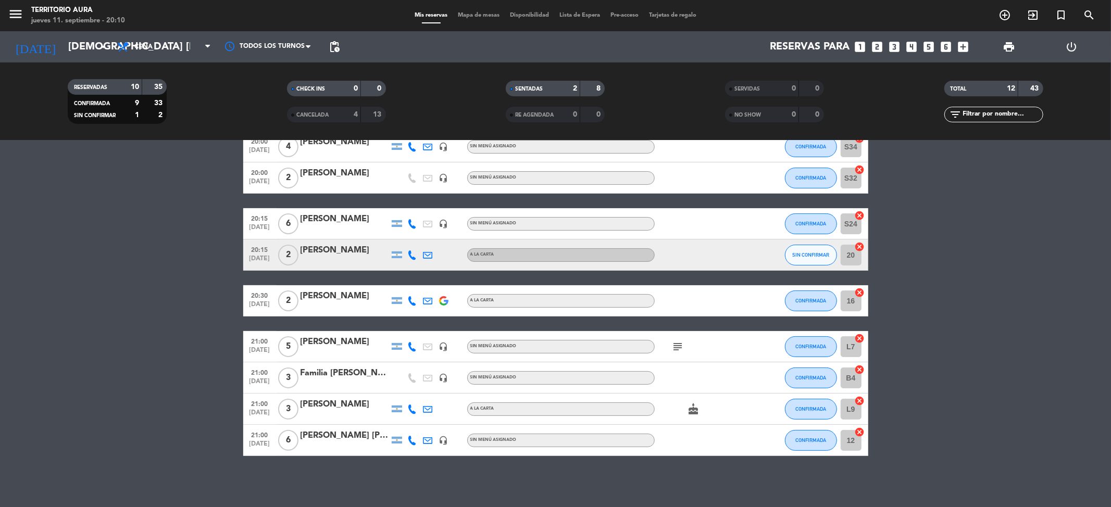
click at [76, 308] on bookings-row "20:00 [DATE] 2 [PERSON_NAME] A [PERSON_NAME] subject CONFIRMADA 18 cancel 20:00…" at bounding box center [555, 246] width 1111 height 419
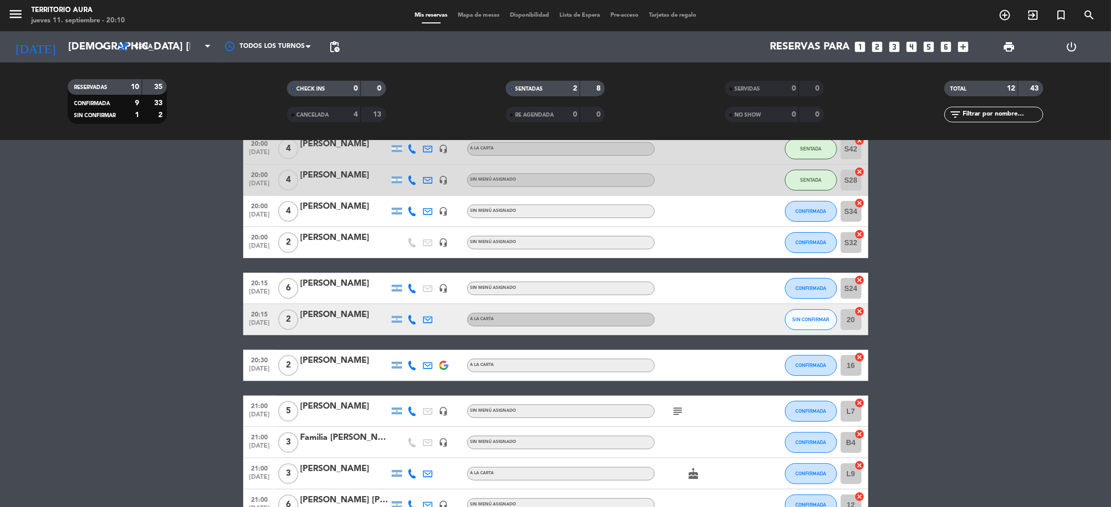
scroll to position [0, 0]
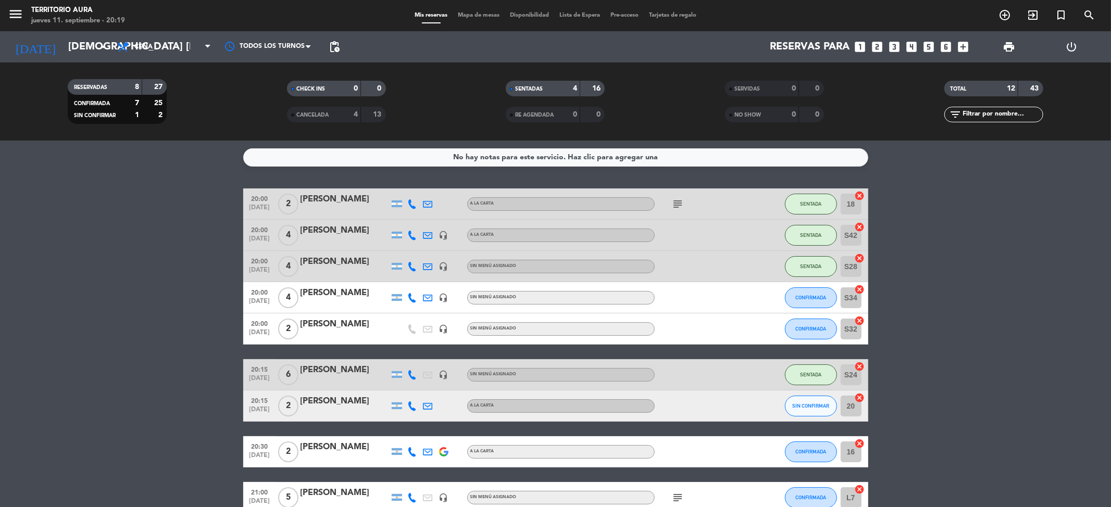
click at [117, 323] on bookings-row "20:00 [DATE] 2 [PERSON_NAME] A [PERSON_NAME] subject SENTADA 18 cancel 20:00 [D…" at bounding box center [555, 398] width 1111 height 419
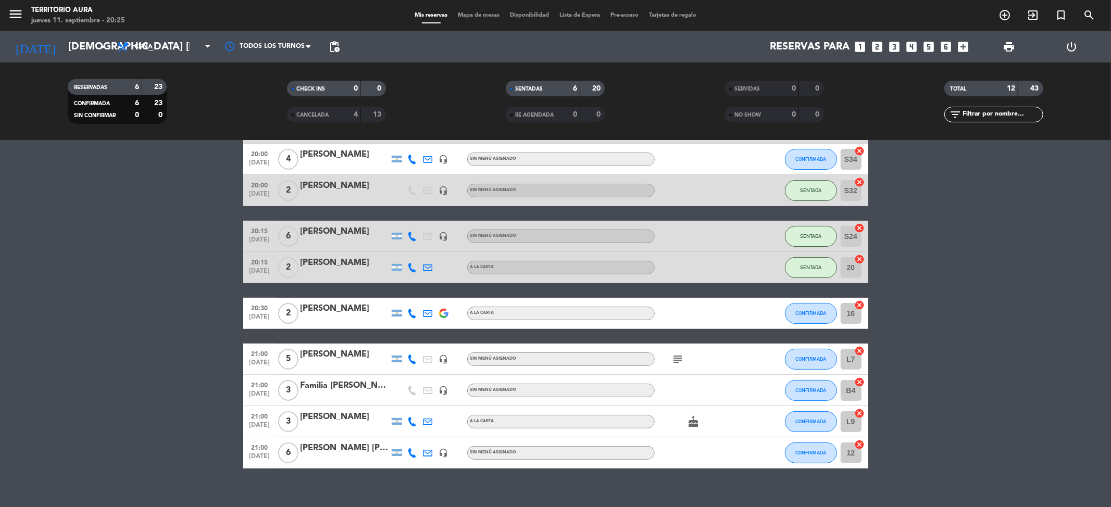
scroll to position [151, 0]
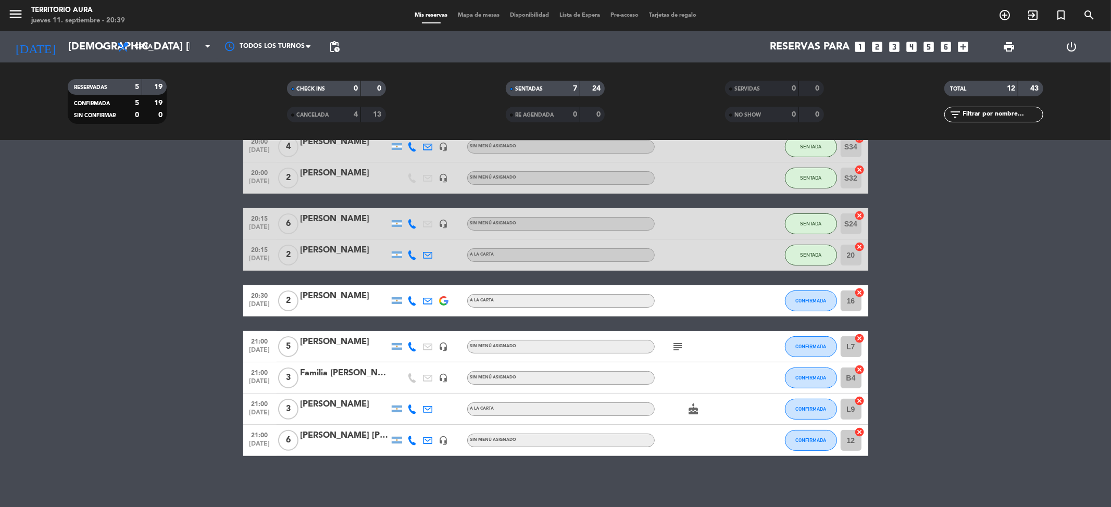
click at [119, 311] on bookings-row "20:00 [DATE] 2 [PERSON_NAME] A [PERSON_NAME] subject SENTADA 18 cancel 20:00 [D…" at bounding box center [555, 246] width 1111 height 419
